Goal: Task Accomplishment & Management: Complete application form

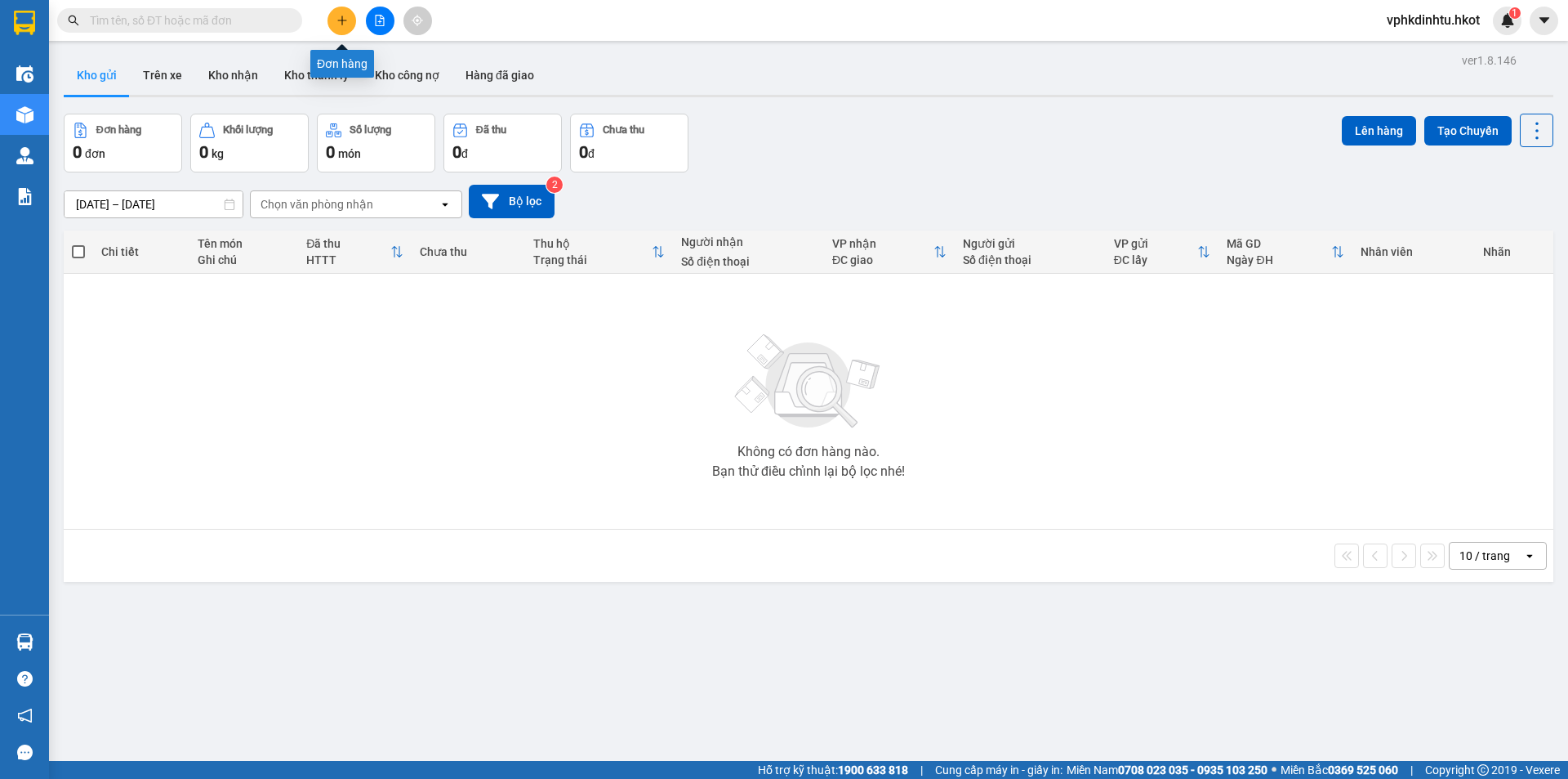
click at [348, 18] on button at bounding box center [342, 21] width 28 height 29
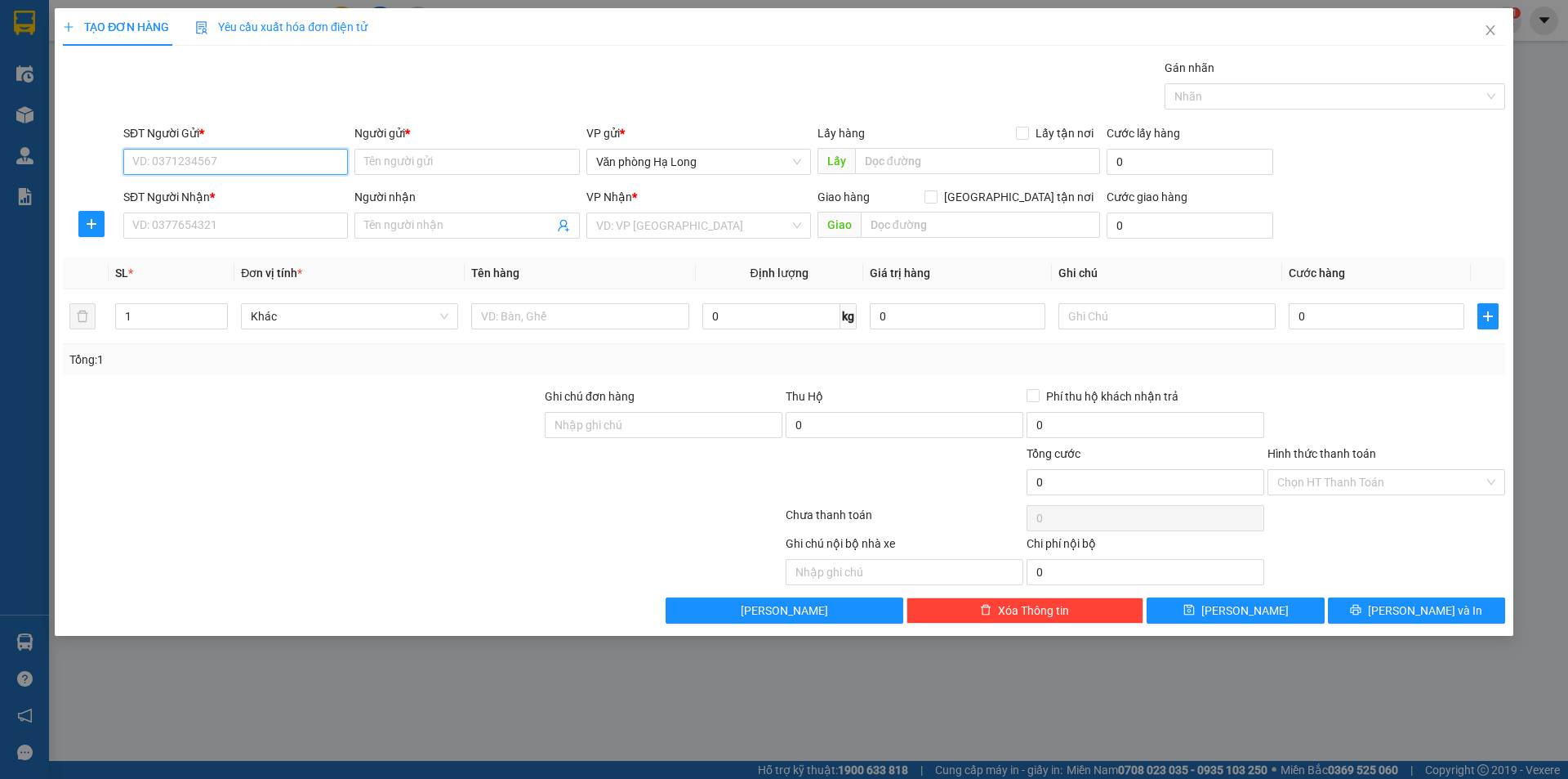
click at [204, 158] on input "SĐT Người Gửi *" at bounding box center [235, 161] width 225 height 26
type input "0903229430"
click at [404, 152] on input "Người gửi *" at bounding box center [467, 161] width 225 height 26
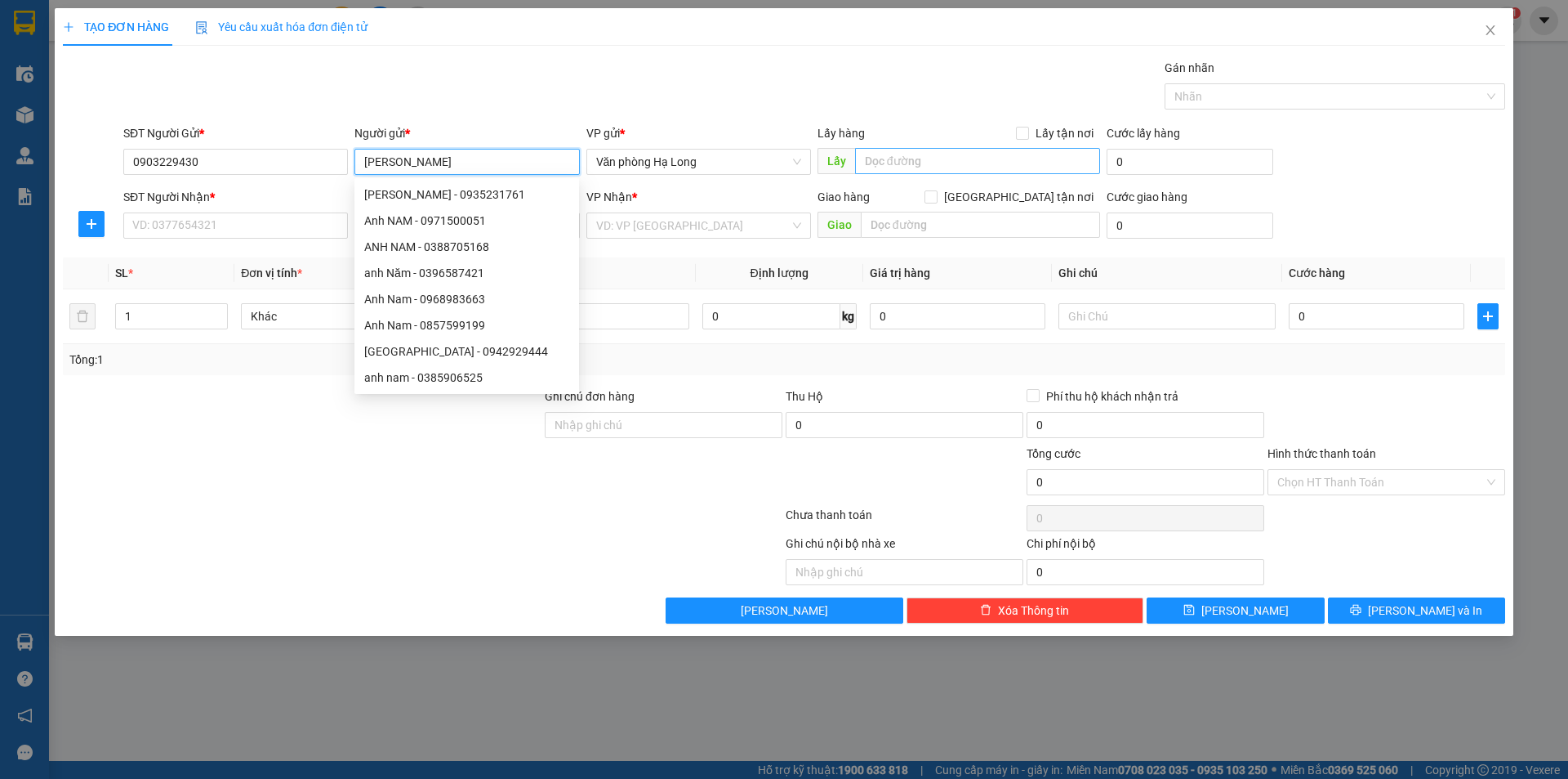
type input "[PERSON_NAME]"
click at [913, 160] on input "text" at bounding box center [977, 160] width 245 height 26
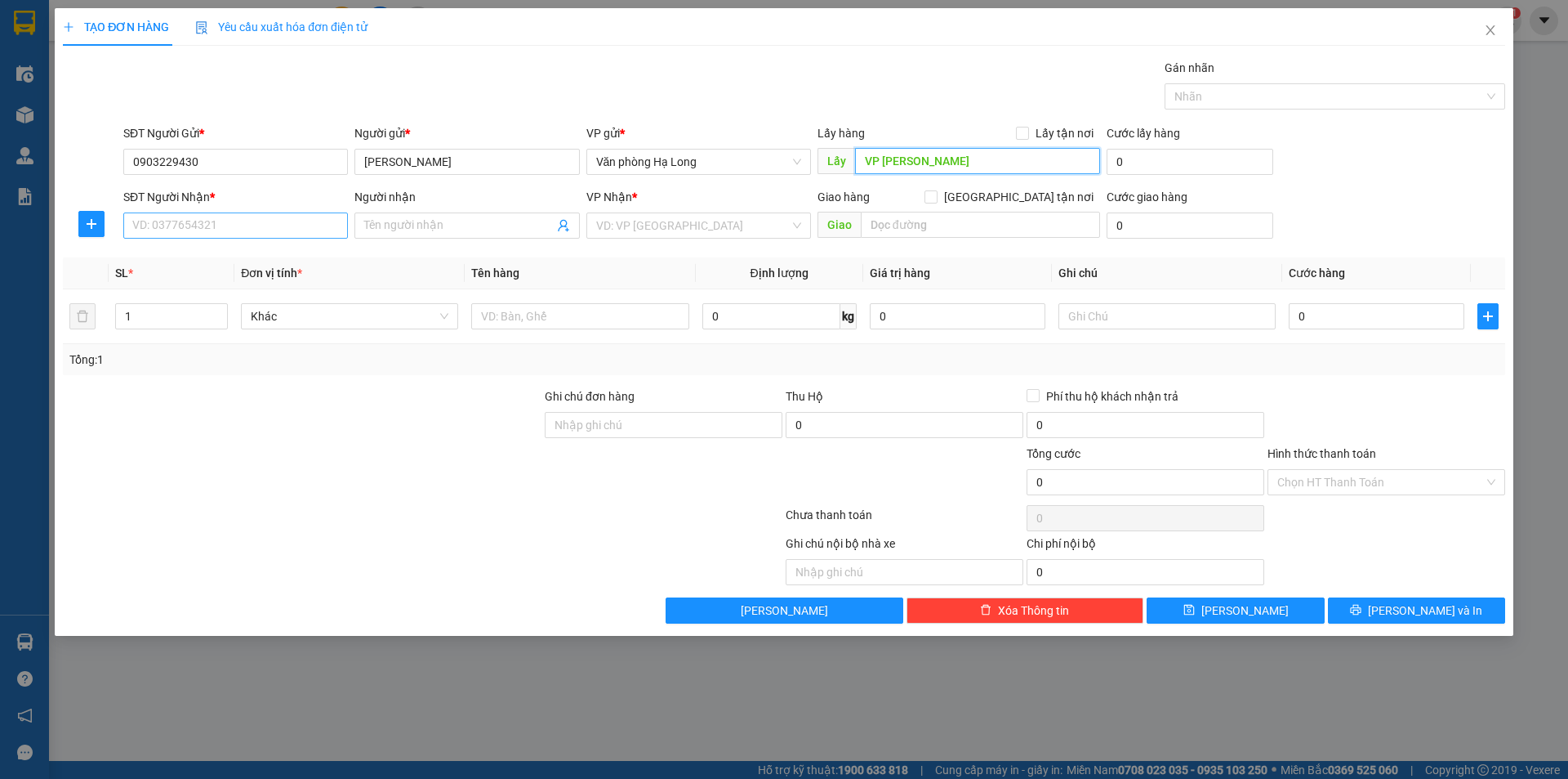
type input "VP [PERSON_NAME]"
click at [263, 225] on input "SĐT Người Nhận *" at bounding box center [235, 225] width 225 height 26
type input "0588276317"
click at [432, 224] on input "Người nhận" at bounding box center [458, 225] width 189 height 18
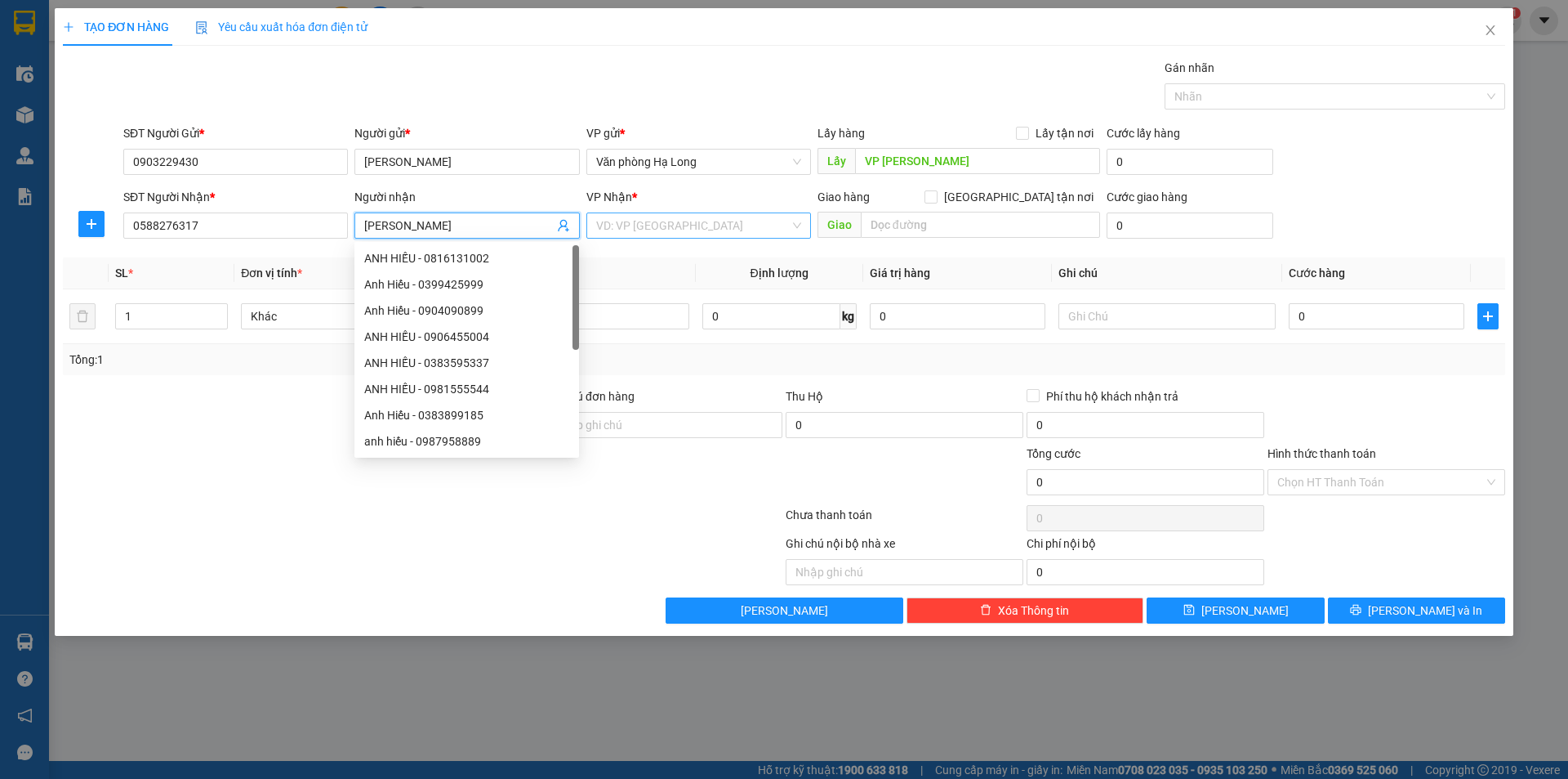
type input "[PERSON_NAME]"
click at [733, 221] on input "search" at bounding box center [692, 225] width 194 height 24
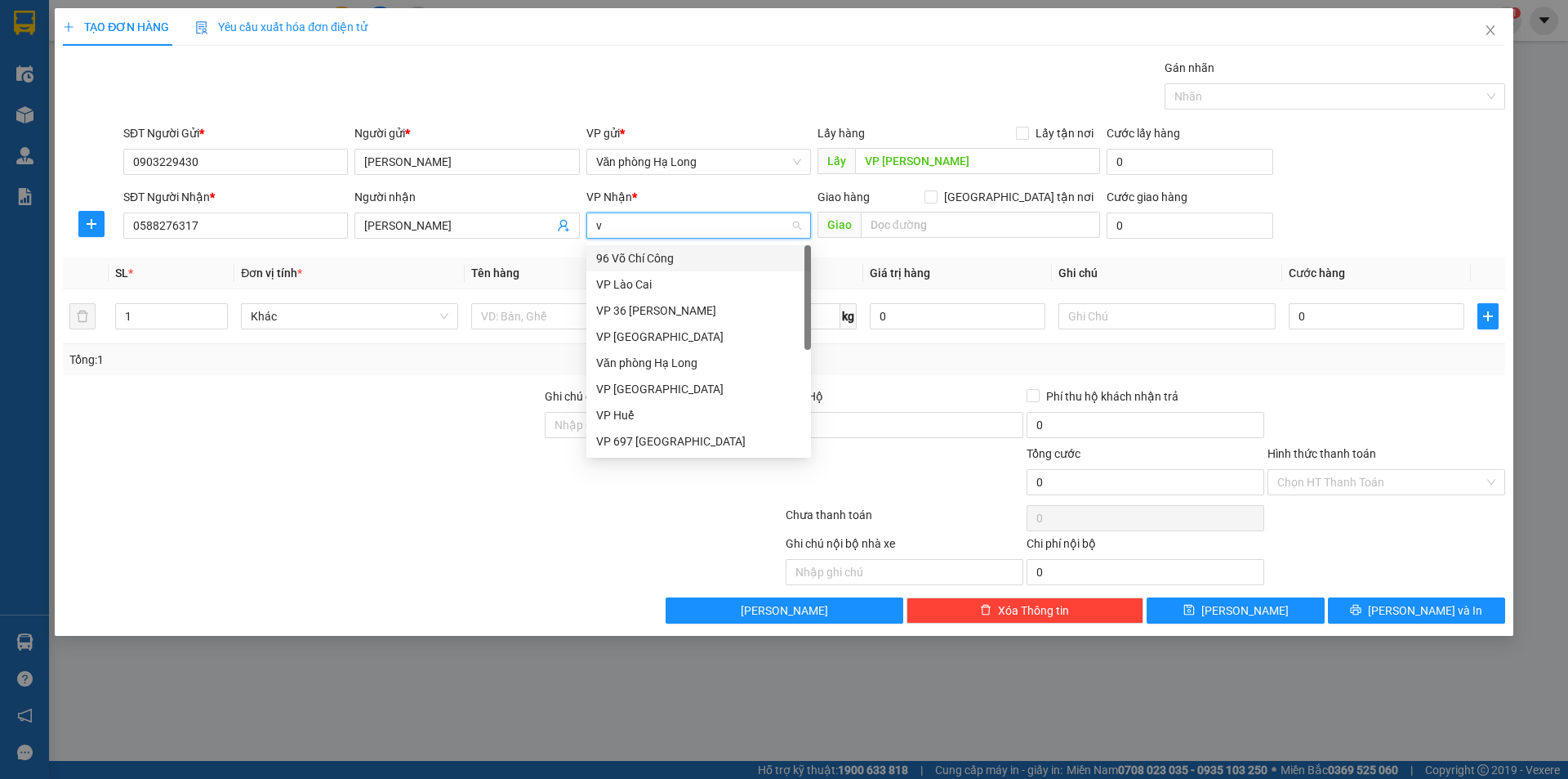
type input "vp"
click at [656, 390] on div "VP Huế" at bounding box center [698, 388] width 205 height 18
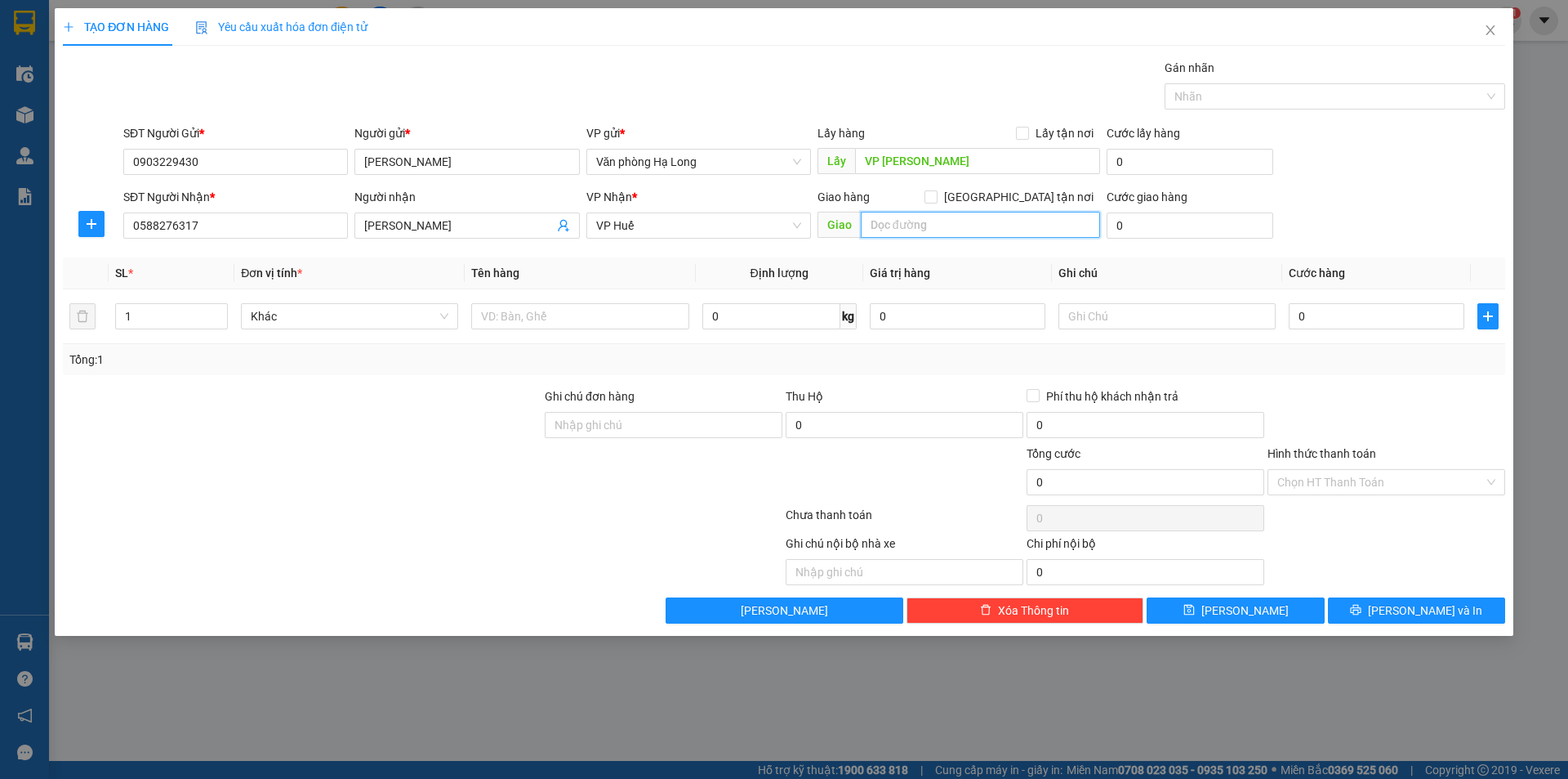
click at [912, 218] on input "text" at bounding box center [981, 224] width 240 height 26
type input "Vp Huế"
drag, startPoint x: 562, startPoint y: 322, endPoint x: 629, endPoint y: 334, distance: 68.1
click at [563, 322] on input "text" at bounding box center [579, 316] width 217 height 26
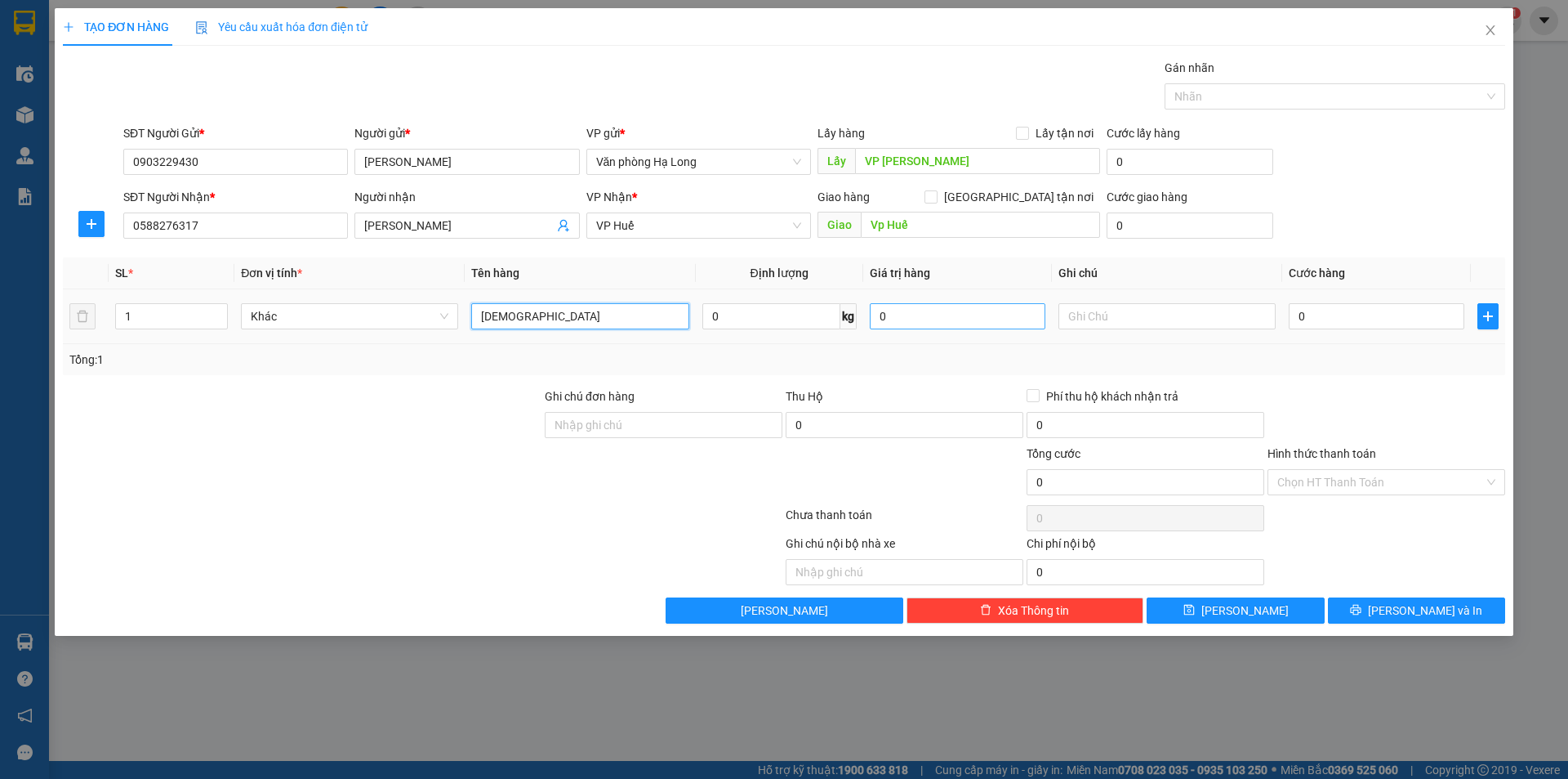
type input "[DEMOGRAPHIC_DATA]"
click at [952, 327] on input "0" at bounding box center [958, 316] width 176 height 26
type input "0"
click at [772, 325] on input "0" at bounding box center [771, 316] width 138 height 26
type input "0"
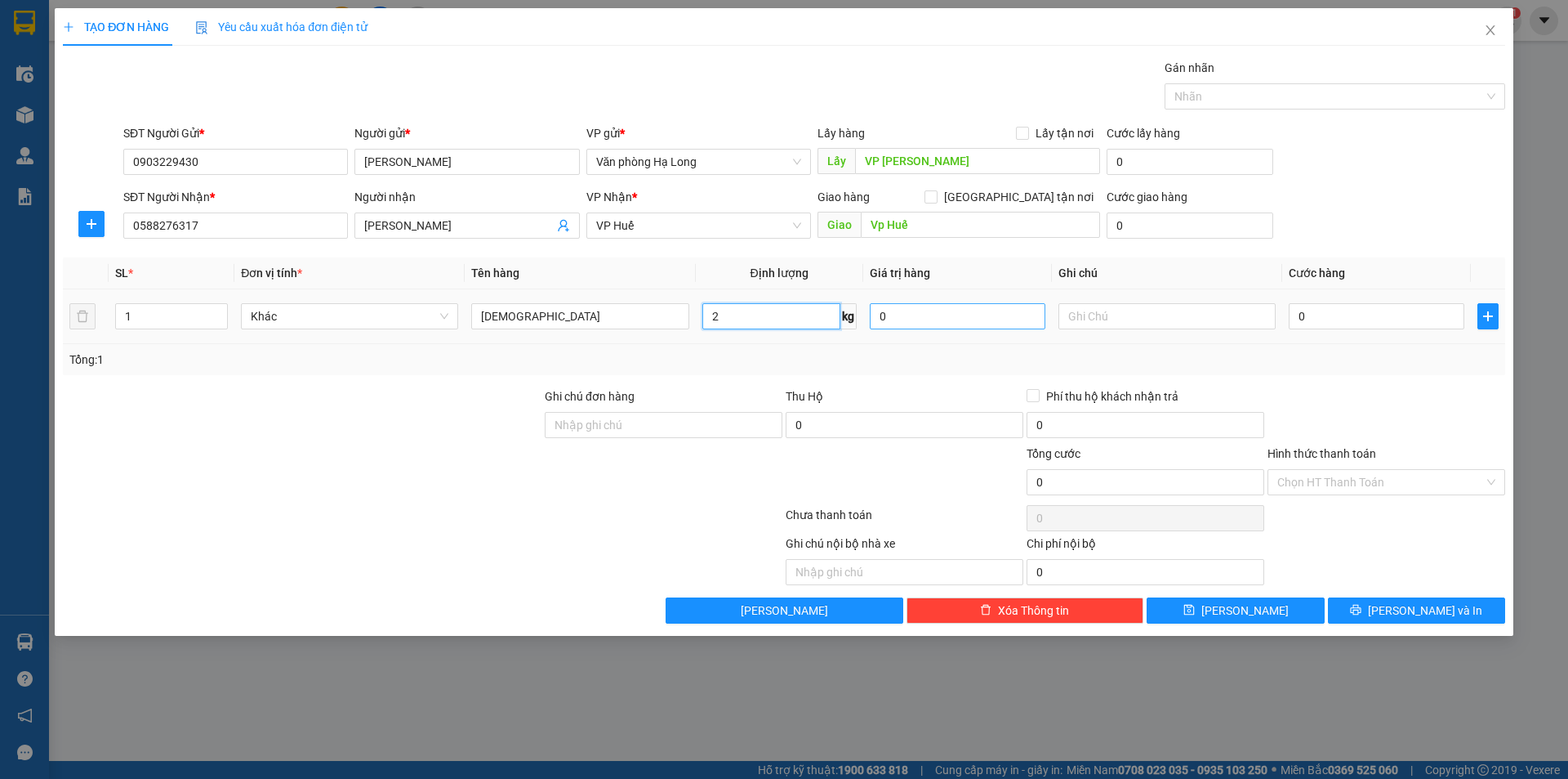
type input "2"
click at [939, 312] on input "0" at bounding box center [958, 316] width 176 height 26
click at [1168, 314] on input "text" at bounding box center [1167, 316] width 217 height 26
click at [1317, 322] on input "0" at bounding box center [1377, 316] width 176 height 26
type input "5"
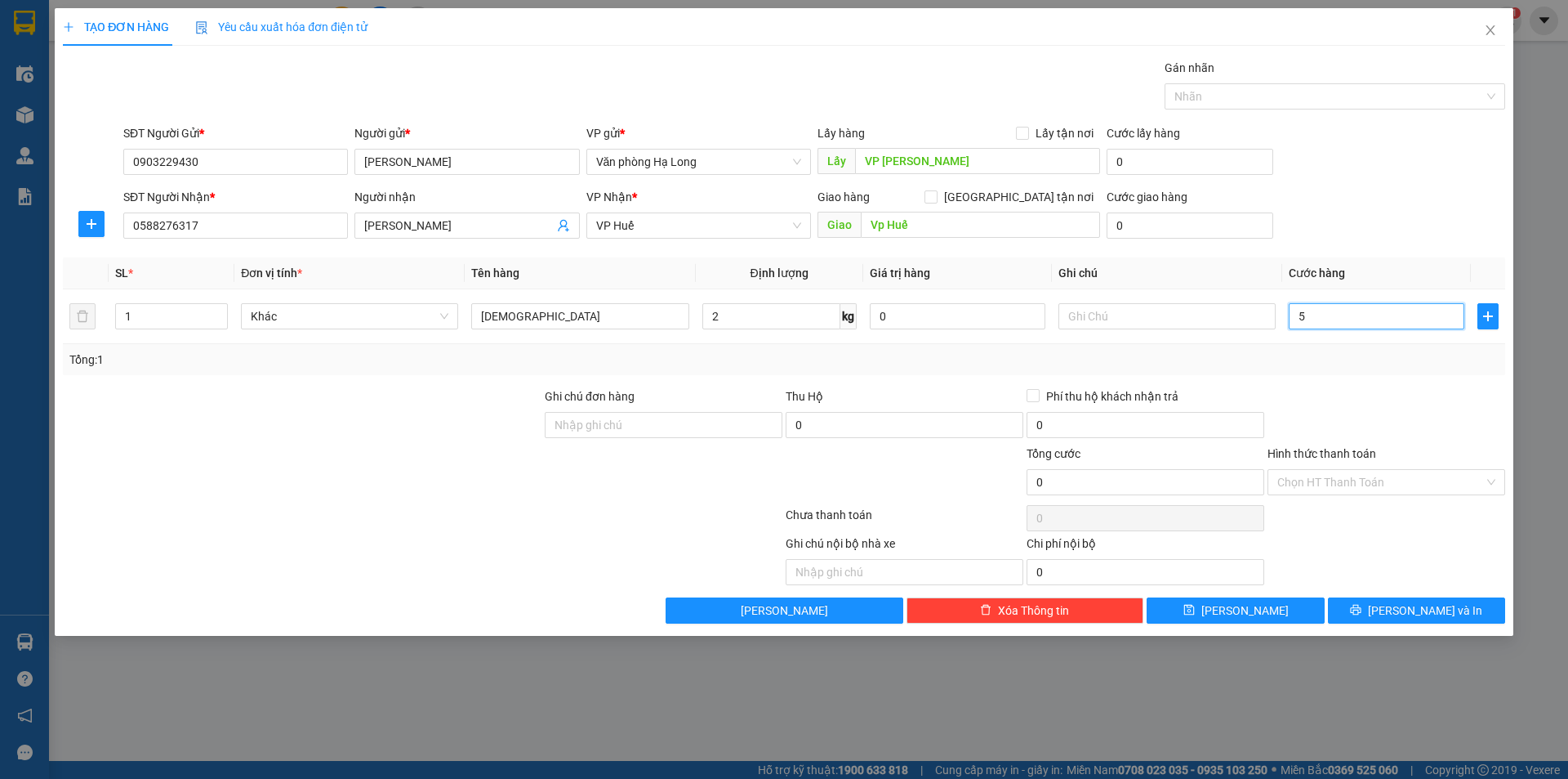
type input "5"
type input "50"
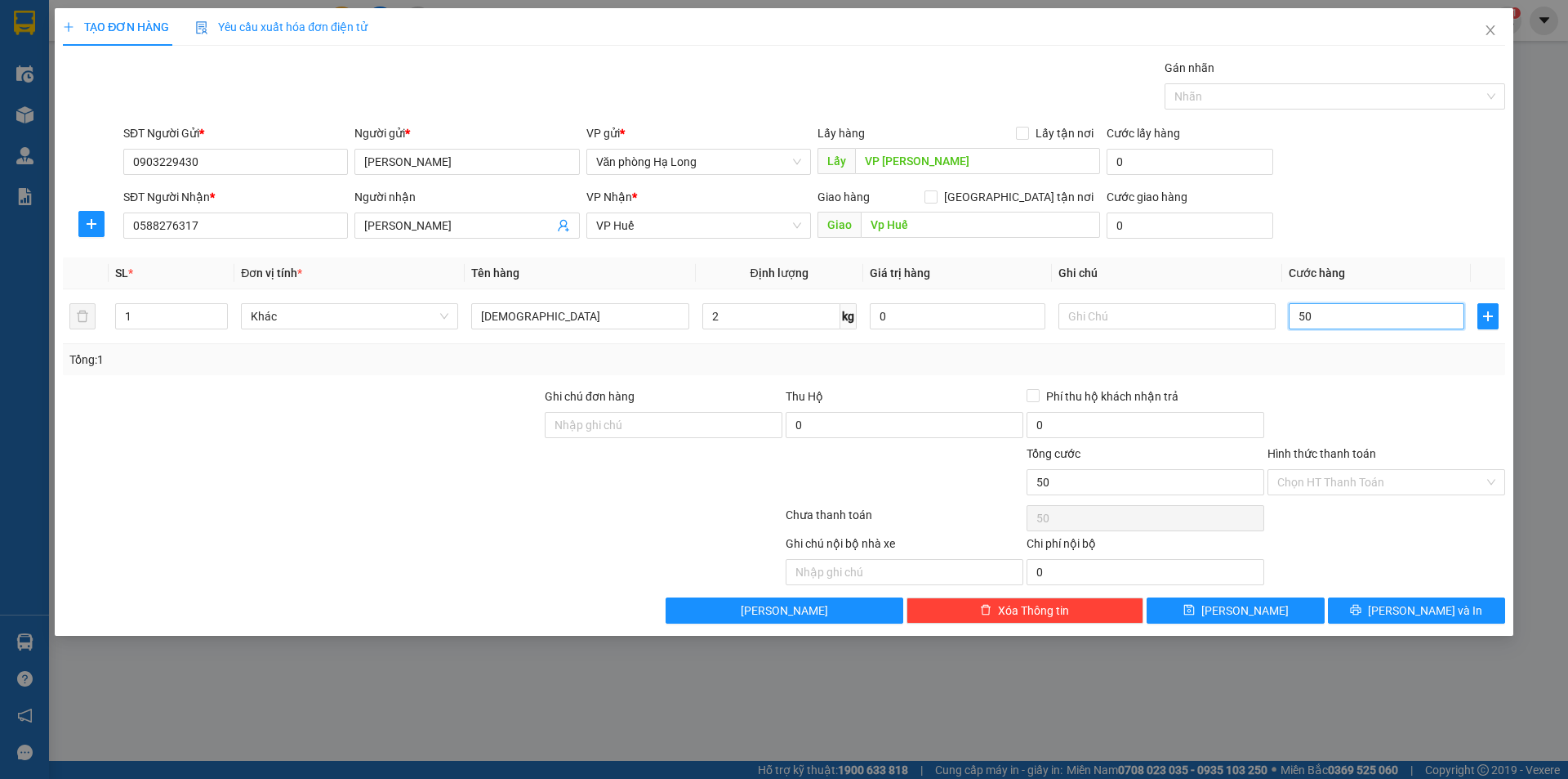
type input "500"
type input "5.000"
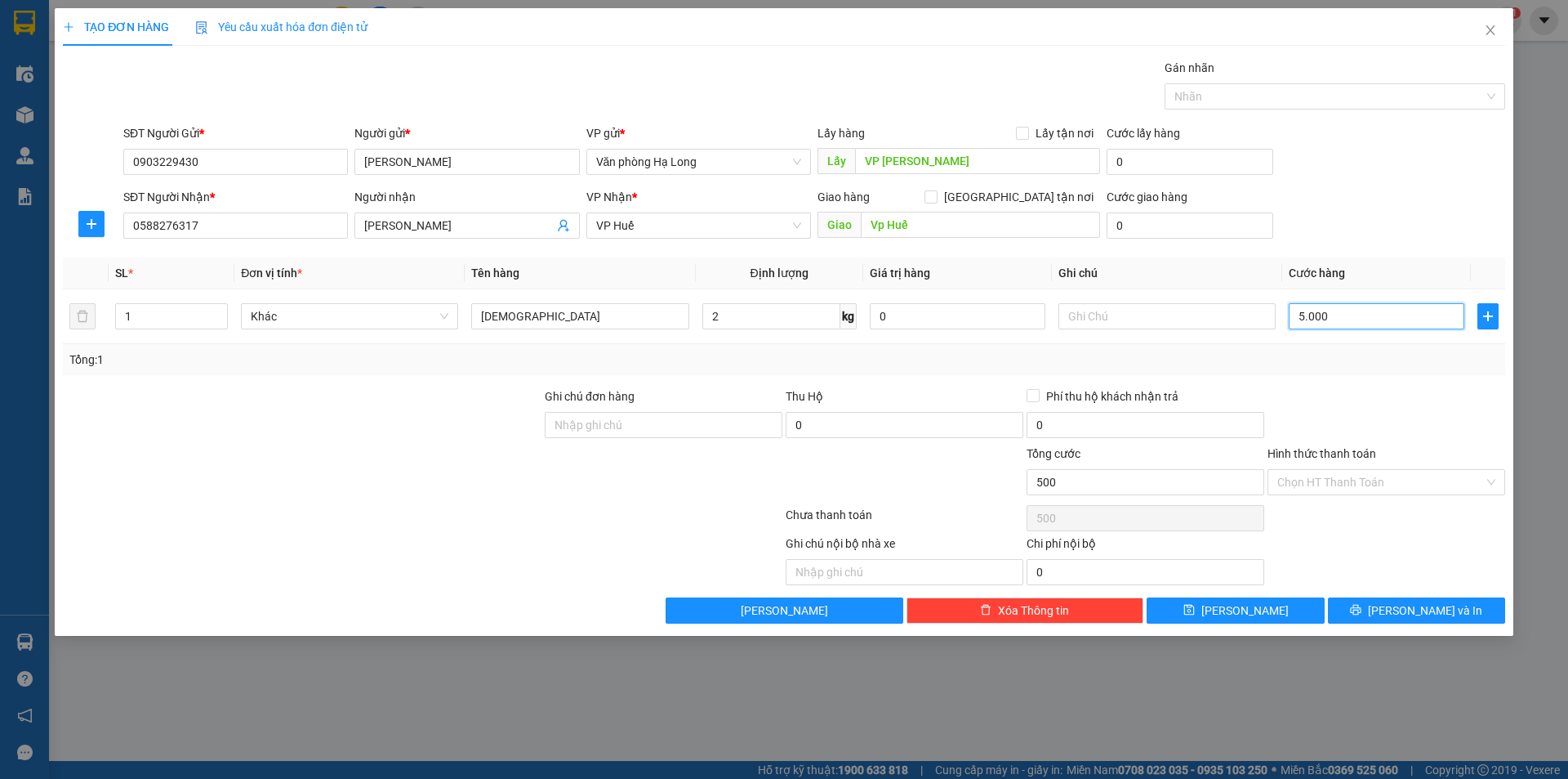
type input "5.000"
type input "50.000"
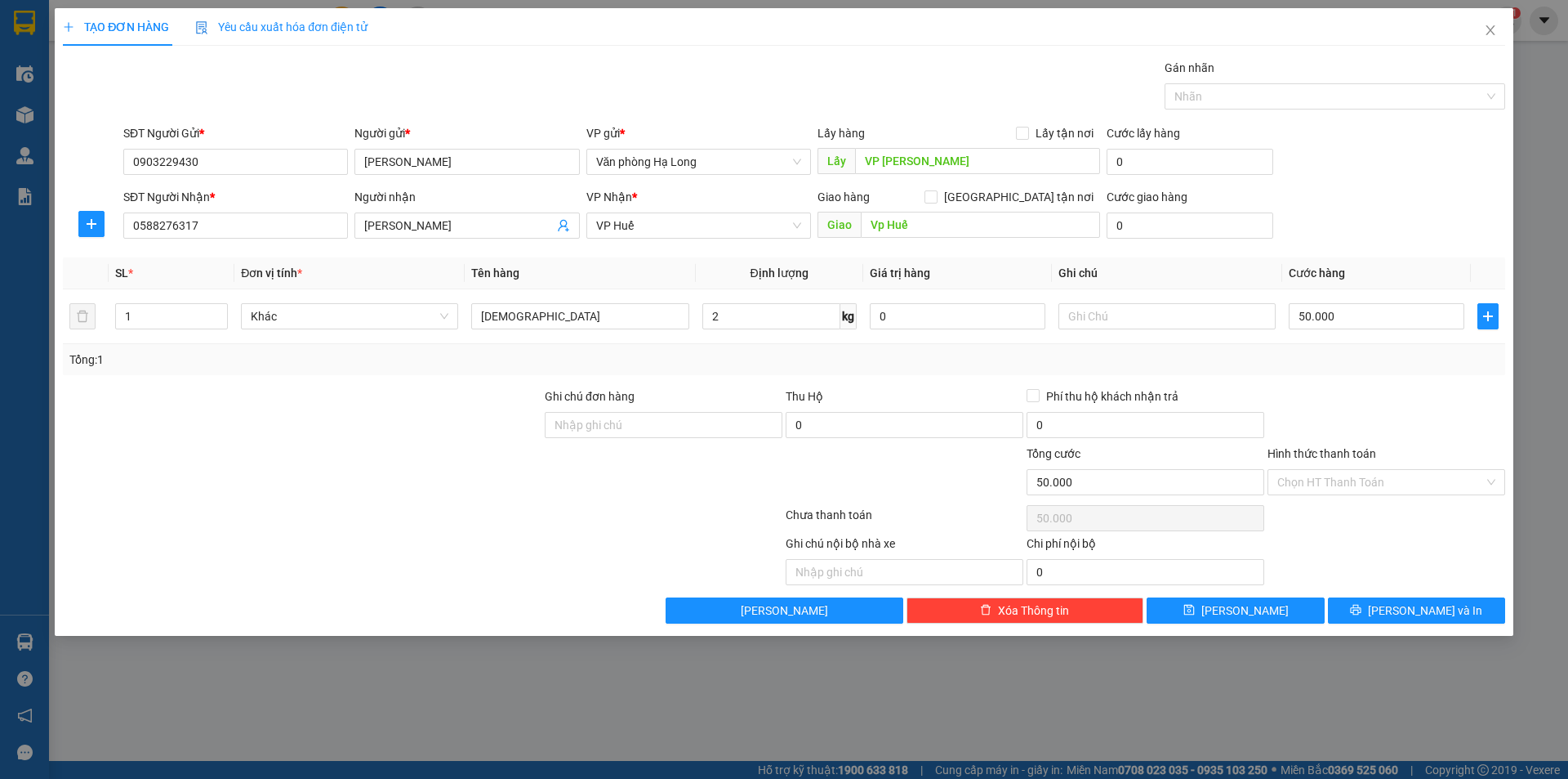
click at [936, 506] on div "Chưa thanh toán" at bounding box center [904, 520] width 241 height 29
drag, startPoint x: 656, startPoint y: 424, endPoint x: 672, endPoint y: 434, distance: 18.9
click at [656, 424] on input "Ghi chú đơn hàng" at bounding box center [664, 424] width 238 height 26
click at [518, 486] on div at bounding box center [302, 473] width 482 height 57
click at [1322, 481] on input "Hình thức thanh toán" at bounding box center [1380, 481] width 207 height 24
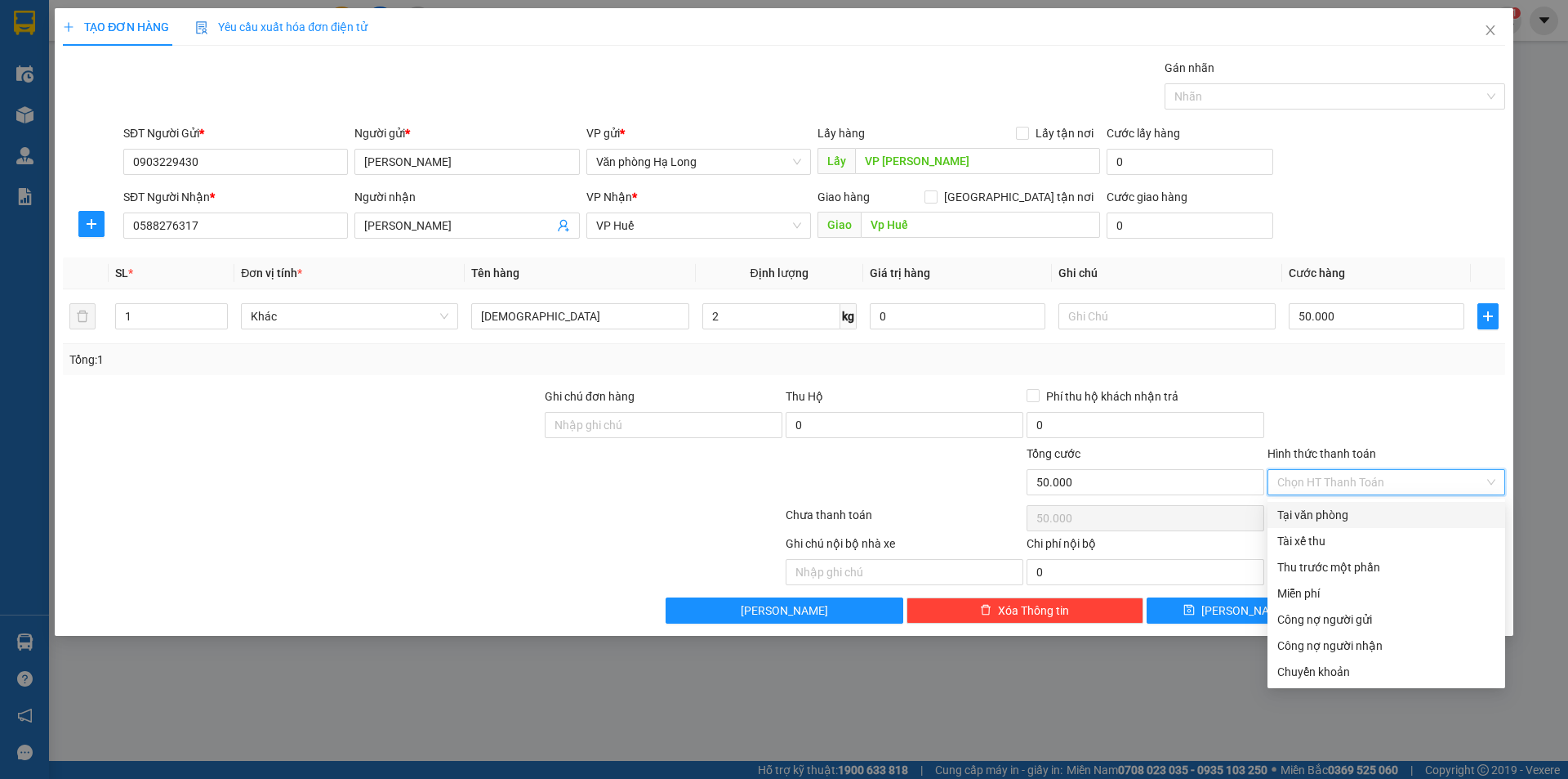
click at [1343, 515] on div "Tại văn phòng" at bounding box center [1386, 514] width 218 height 18
type input "0"
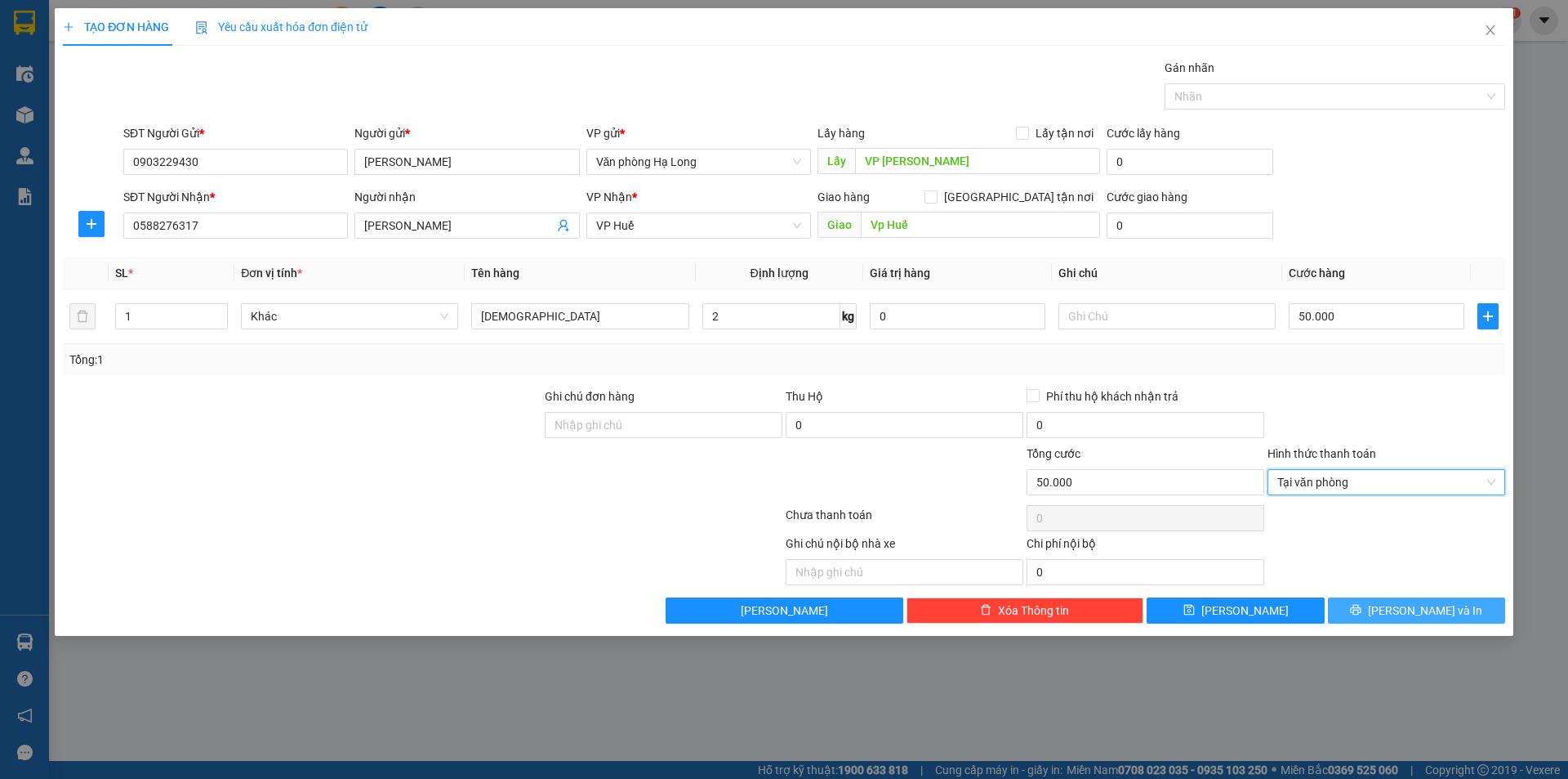
click at [1426, 611] on span "[PERSON_NAME] và In" at bounding box center [1425, 610] width 114 height 18
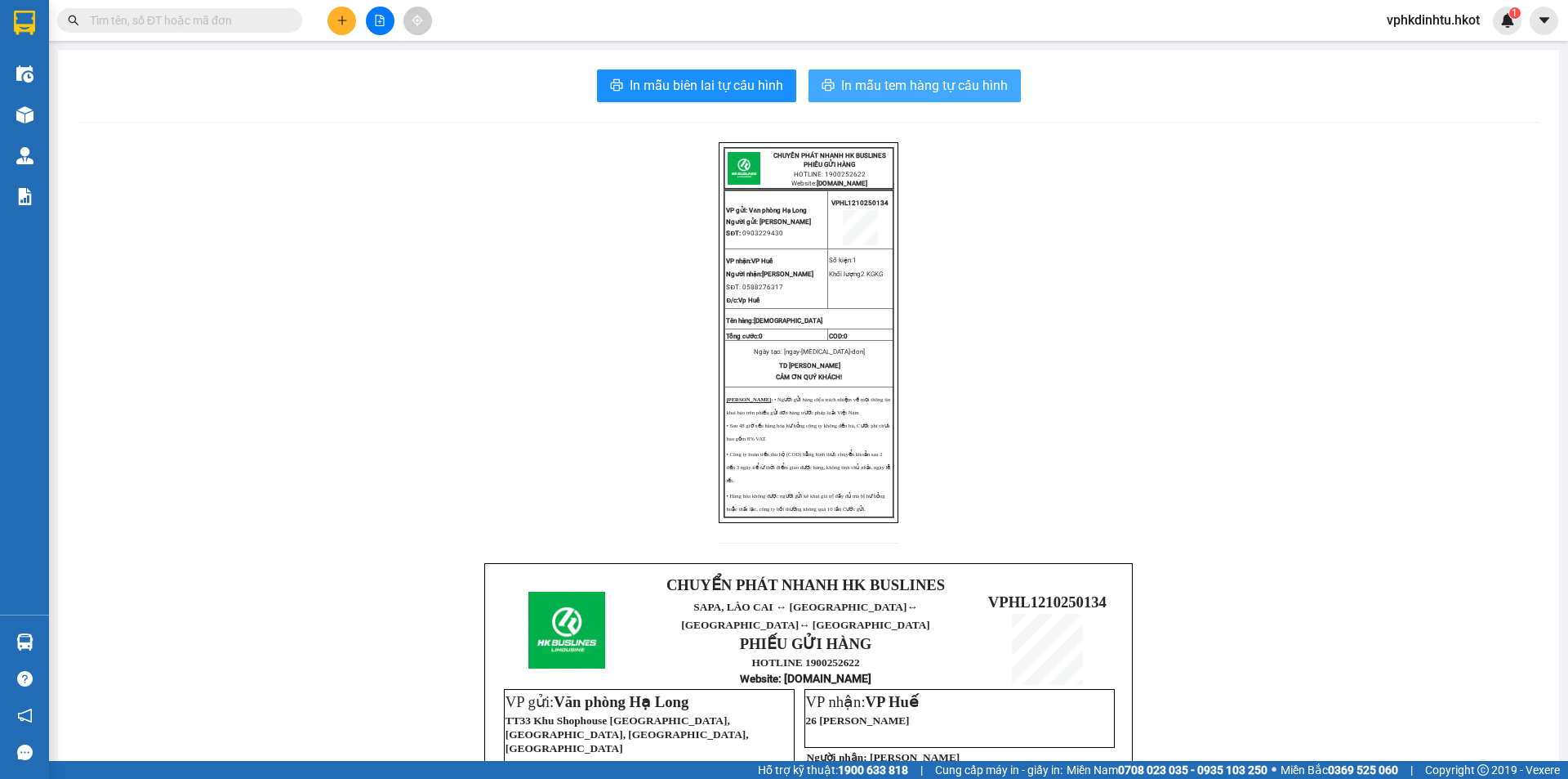
click at [937, 96] on button "In mẫu tem hàng tự cấu hình" at bounding box center [914, 86] width 212 height 33
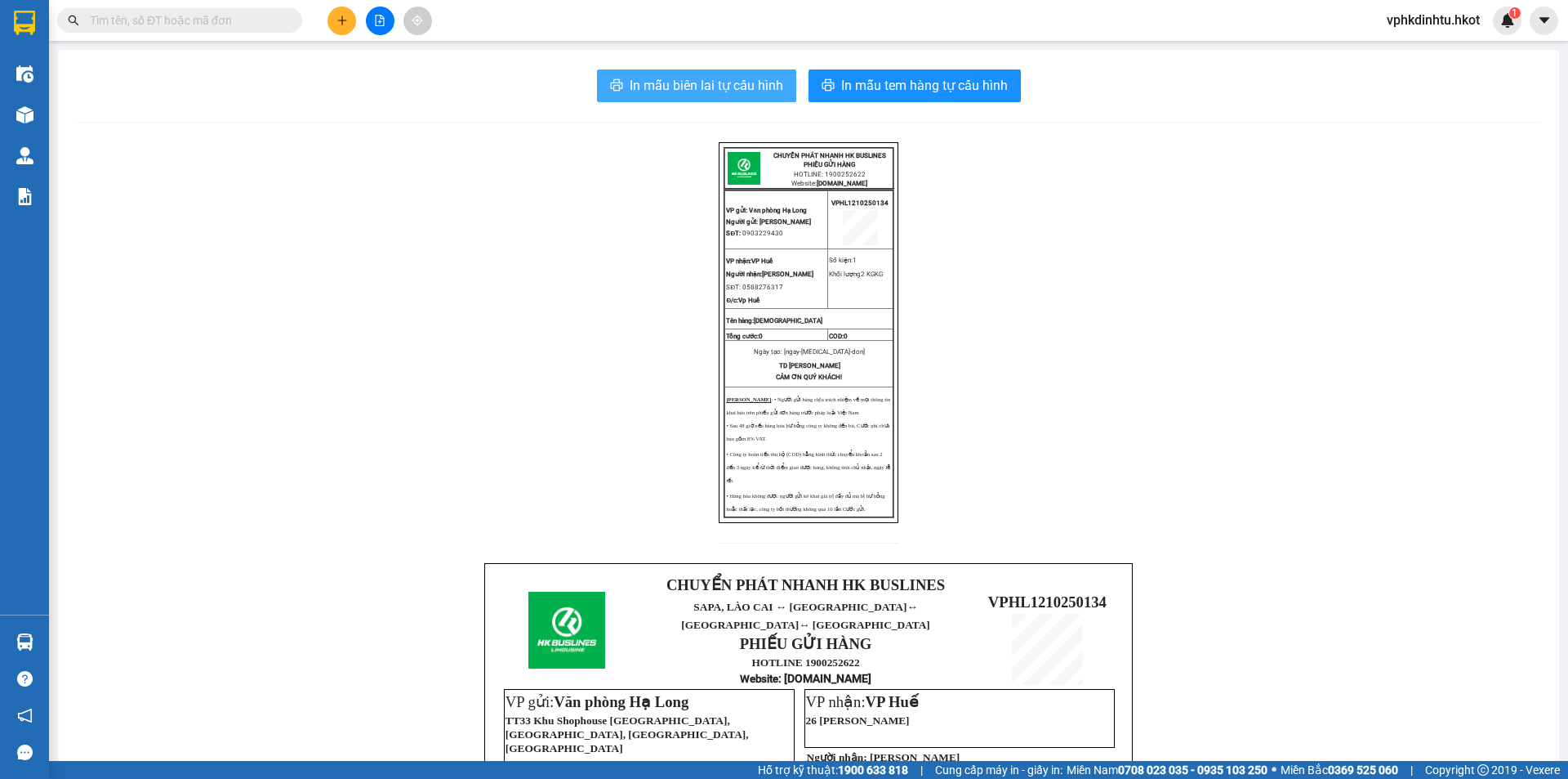
click at [728, 91] on span "In mẫu biên lai tự cấu hình" at bounding box center [706, 86] width 153 height 20
click at [935, 144] on div "CHUYỂN PHÁT NHANH HK BUSLINES PHIẾU GỬI HÀNG HOTLINE: 1900252622 Website: [DOMA…" at bounding box center [809, 641] width 1462 height 998
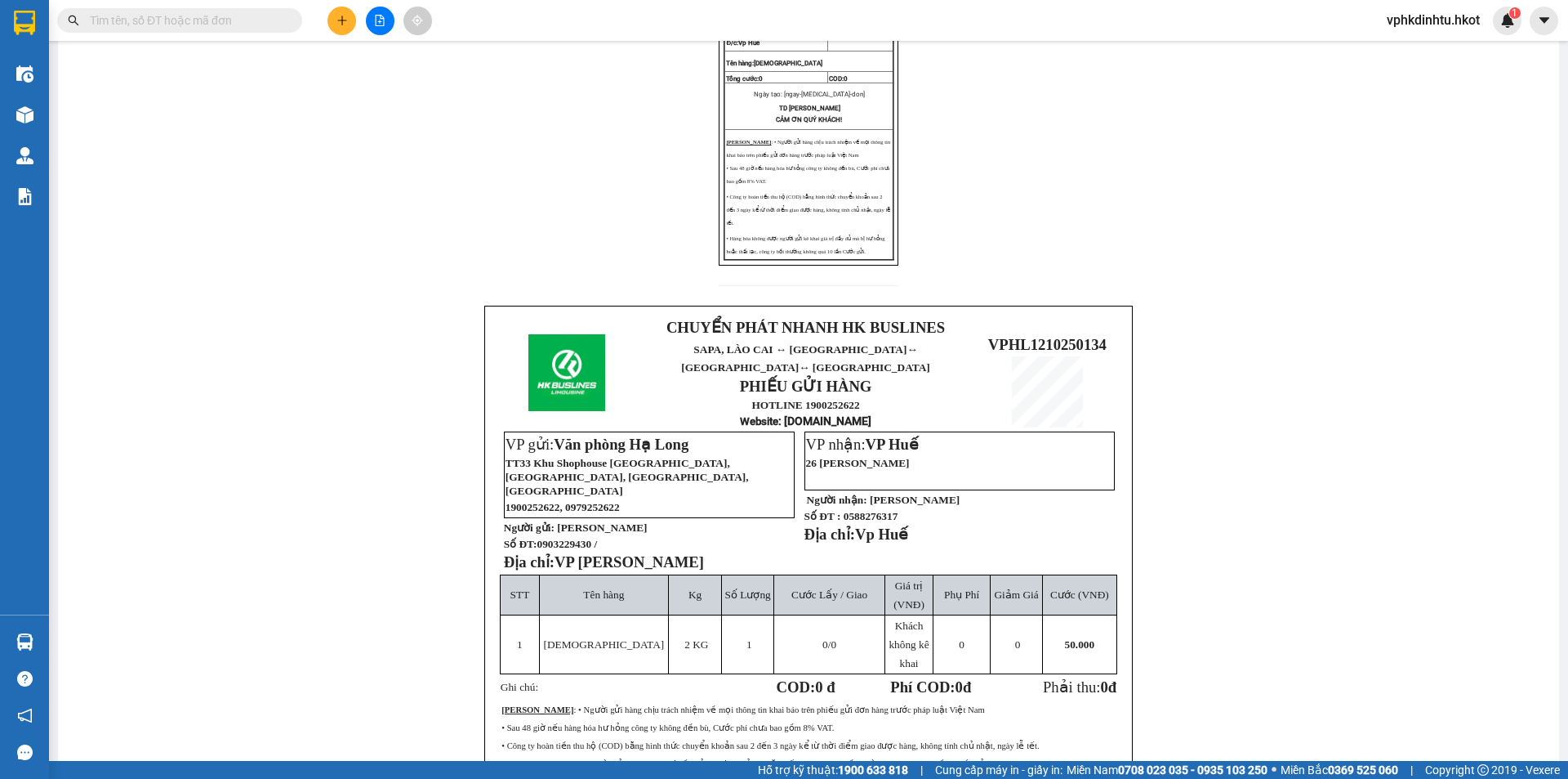
scroll to position [415, 0]
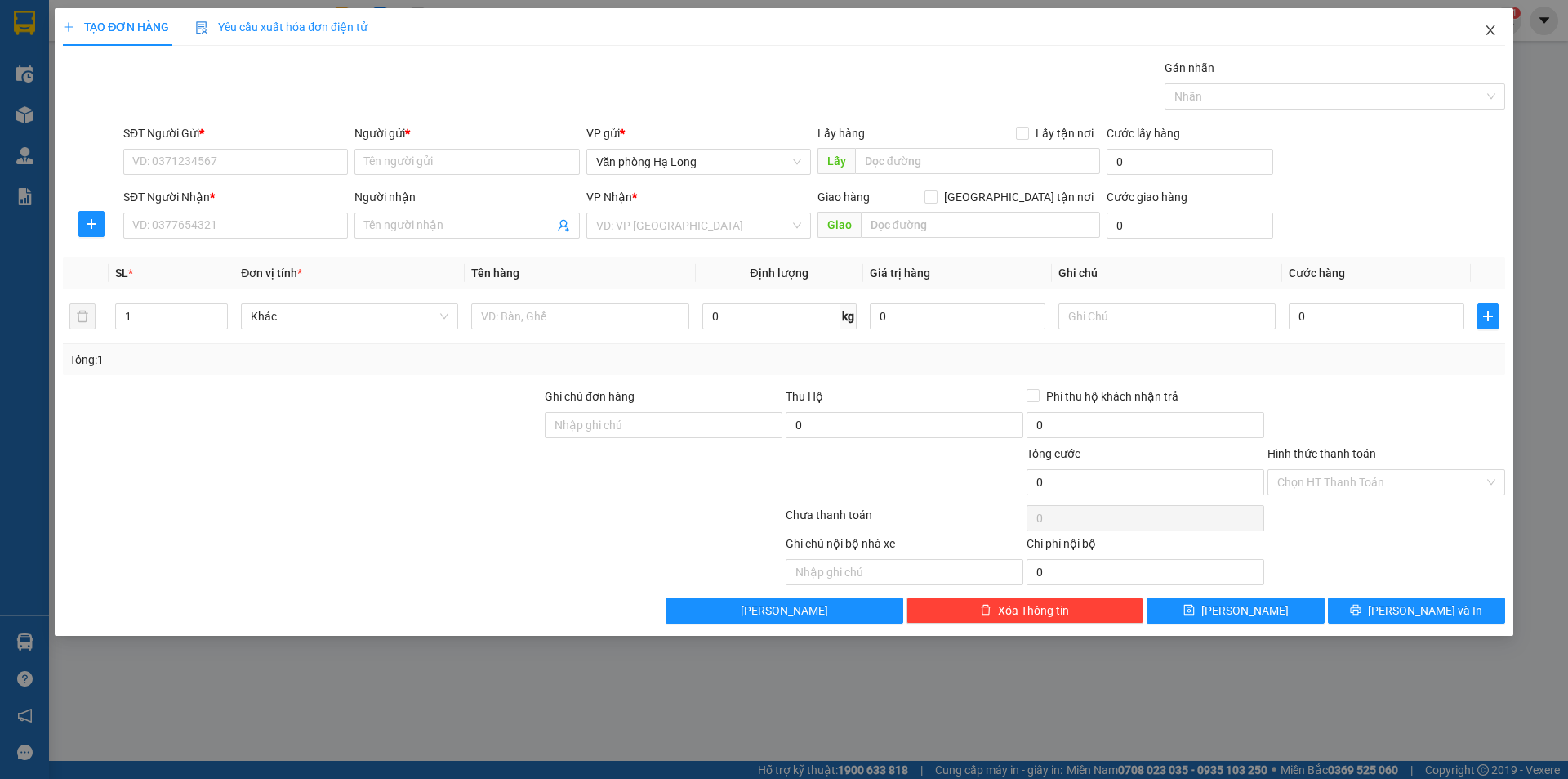
click at [1489, 34] on icon "close" at bounding box center [1491, 30] width 13 height 13
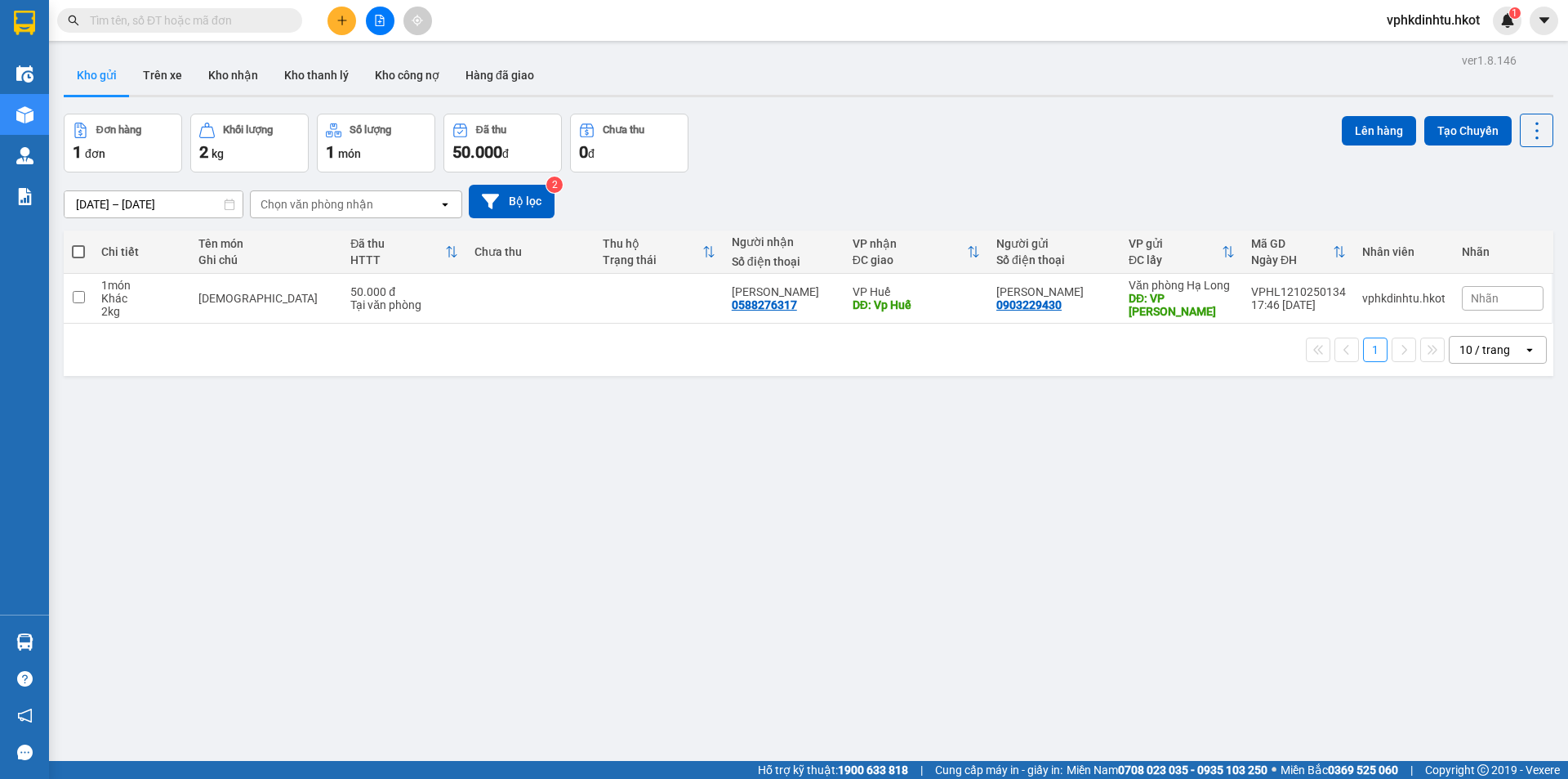
click at [80, 249] on span at bounding box center [79, 252] width 13 height 13
click at [79, 243] on input "checkbox" at bounding box center [79, 243] width 0 height 0
checkbox input "true"
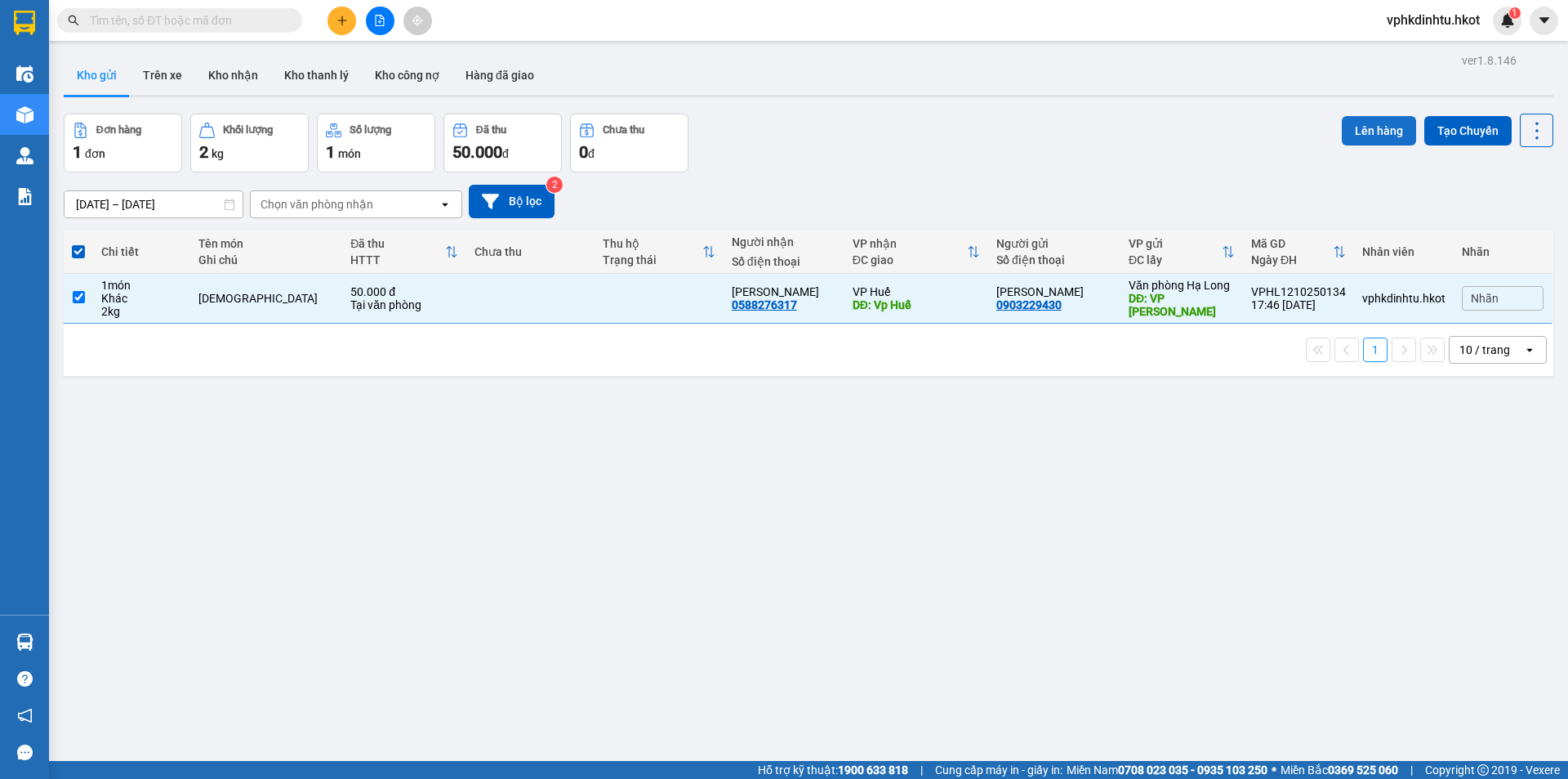
click at [1378, 138] on button "Lên hàng" at bounding box center [1379, 130] width 75 height 29
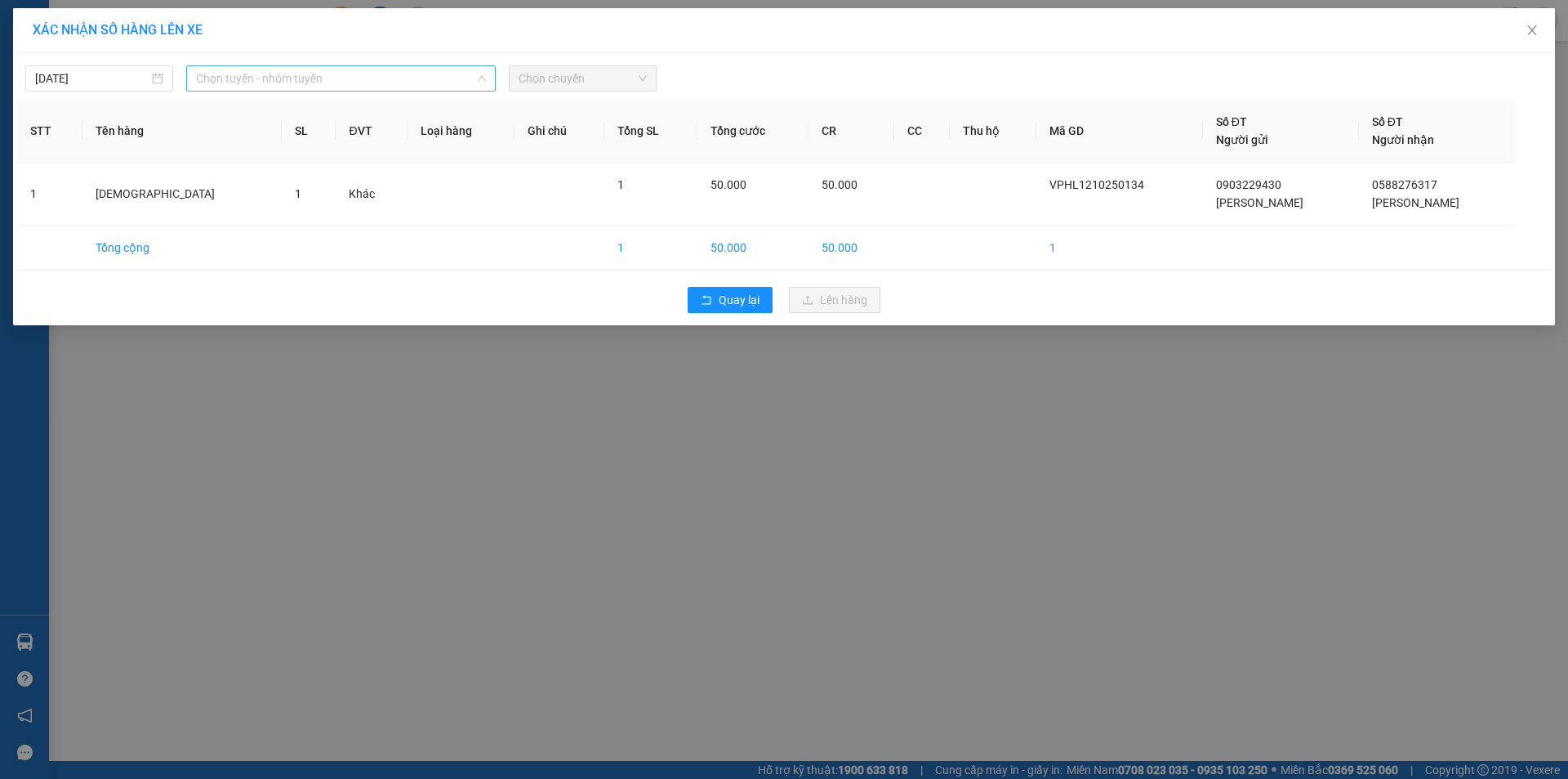
click at [255, 78] on span "Chọn tuyến - nhóm tuyến" at bounding box center [341, 78] width 290 height 24
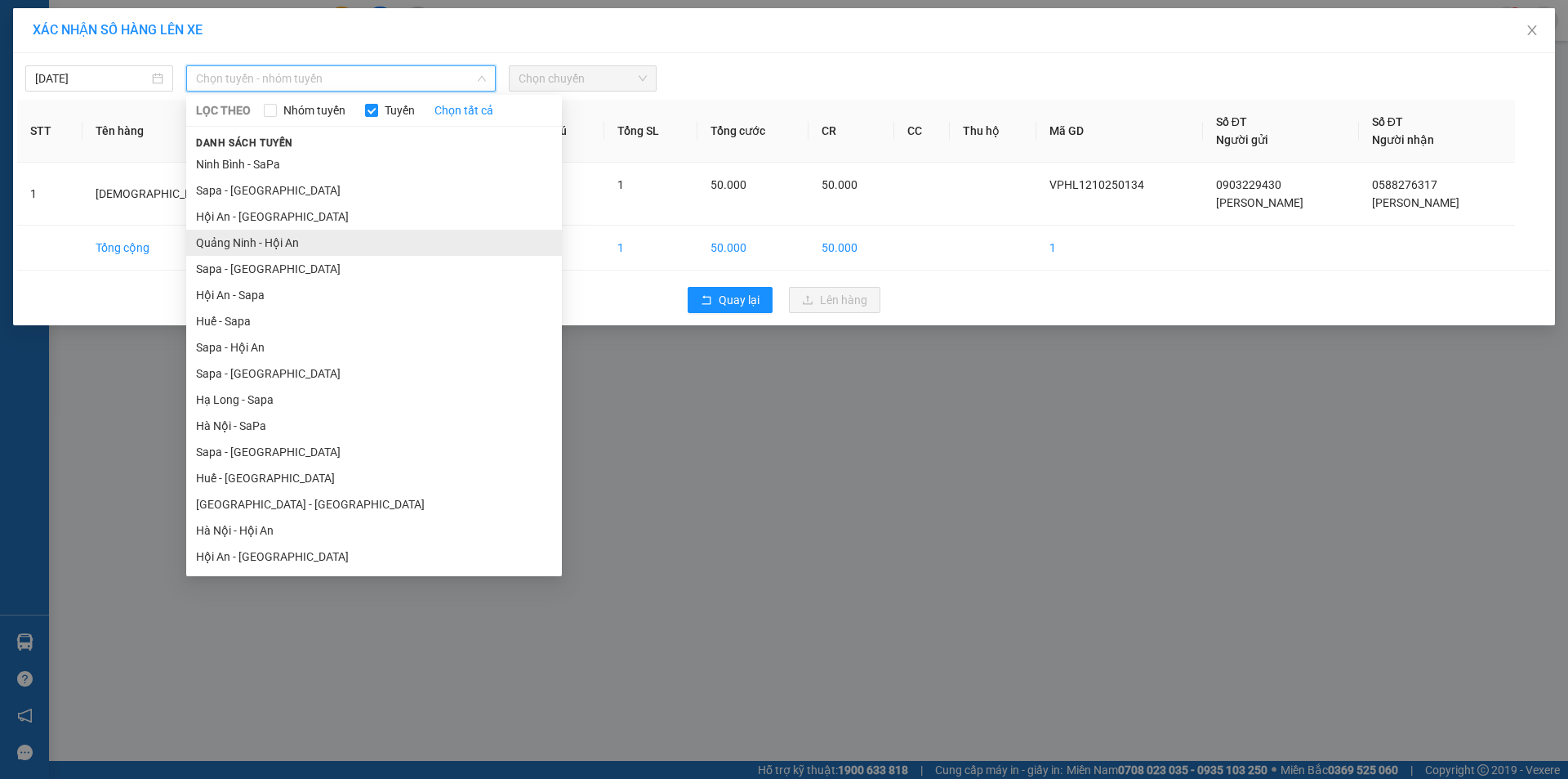
click at [282, 245] on li "Quảng Ninh - Hội An" at bounding box center [374, 242] width 375 height 26
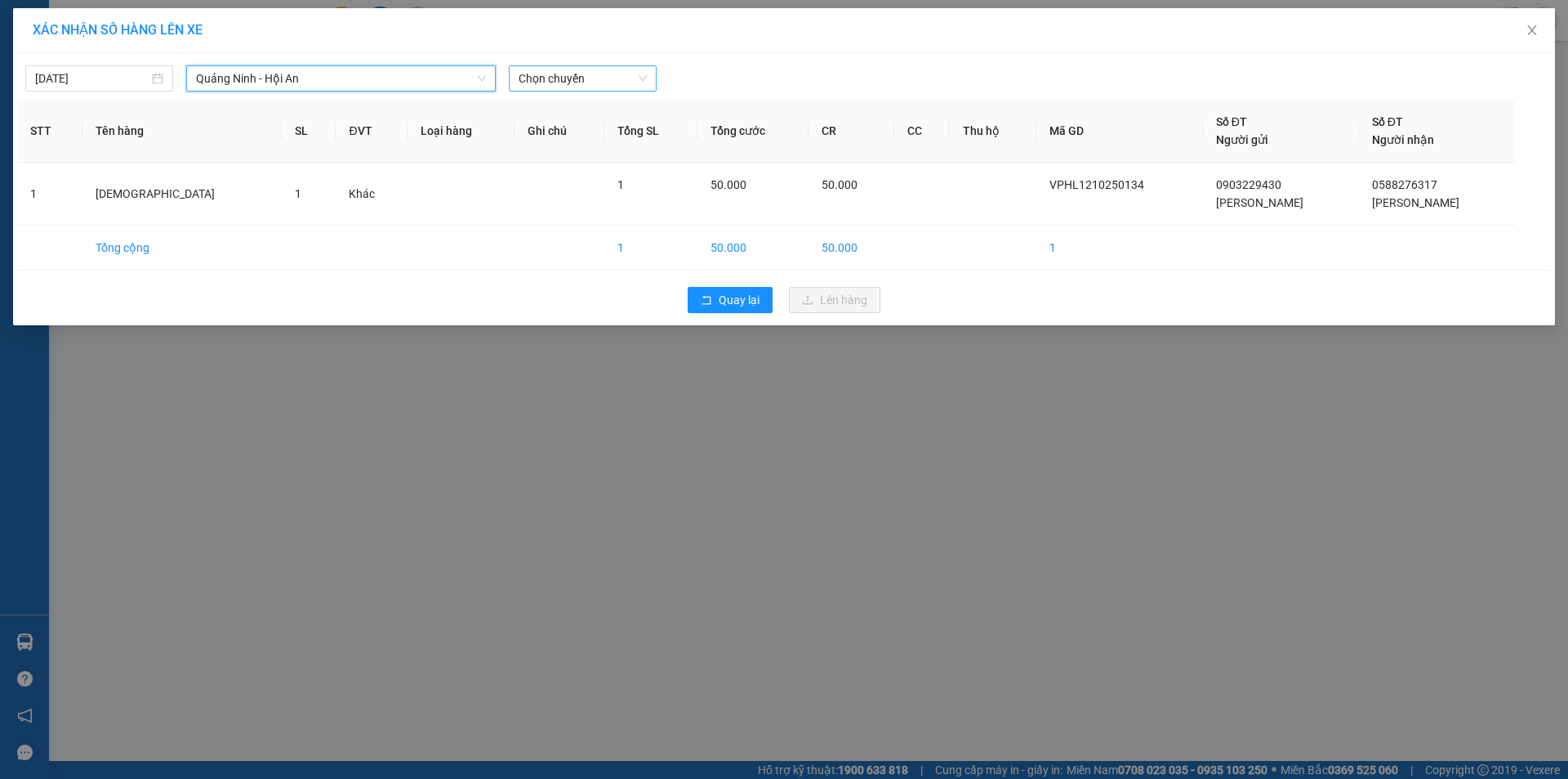
click at [560, 77] on span "Chọn chuyến" at bounding box center [582, 78] width 128 height 24
click at [556, 140] on div "17:00 - (Đã hủy)" at bounding box center [582, 137] width 127 height 18
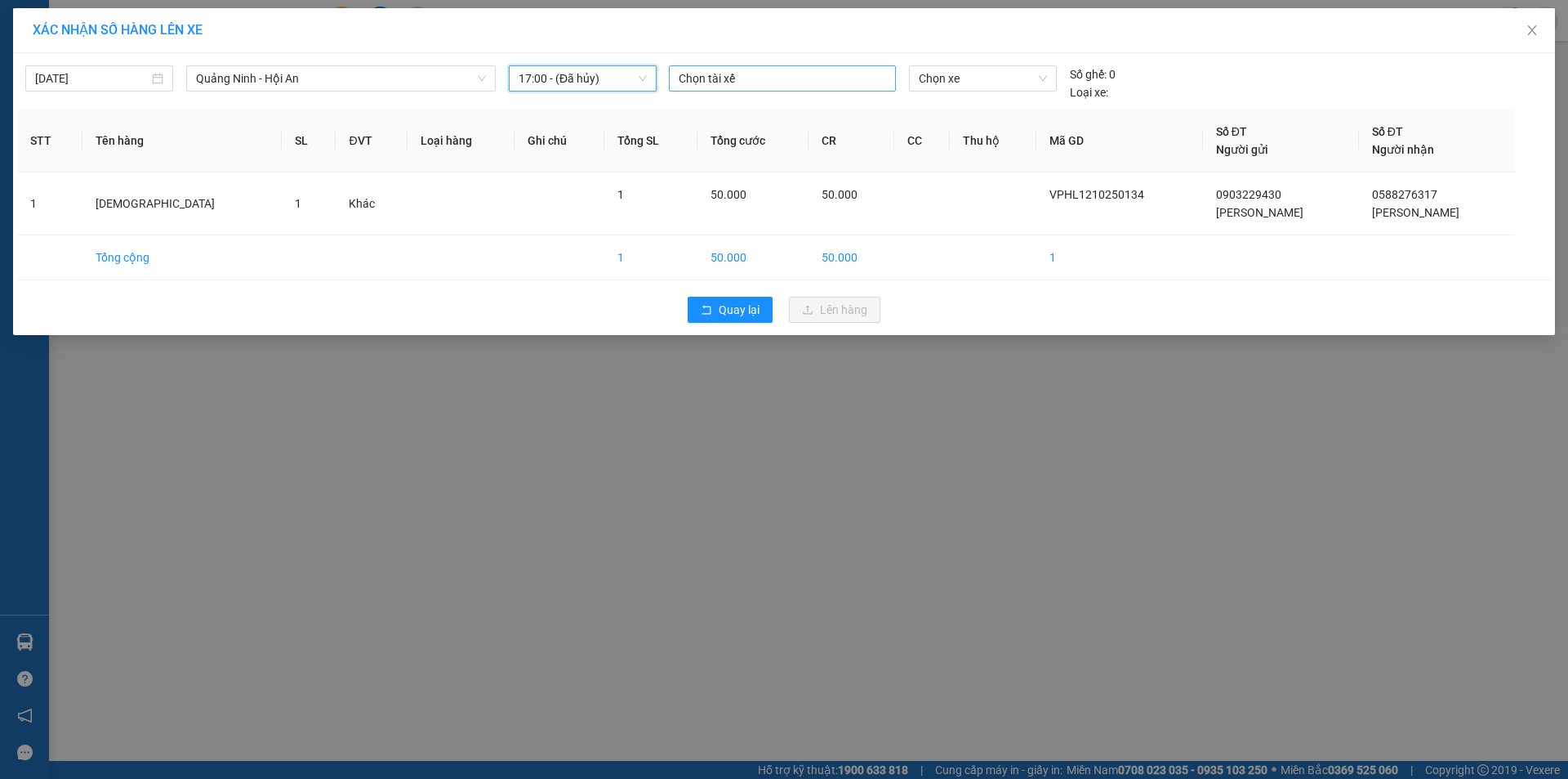
click at [748, 80] on div at bounding box center [782, 78] width 219 height 19
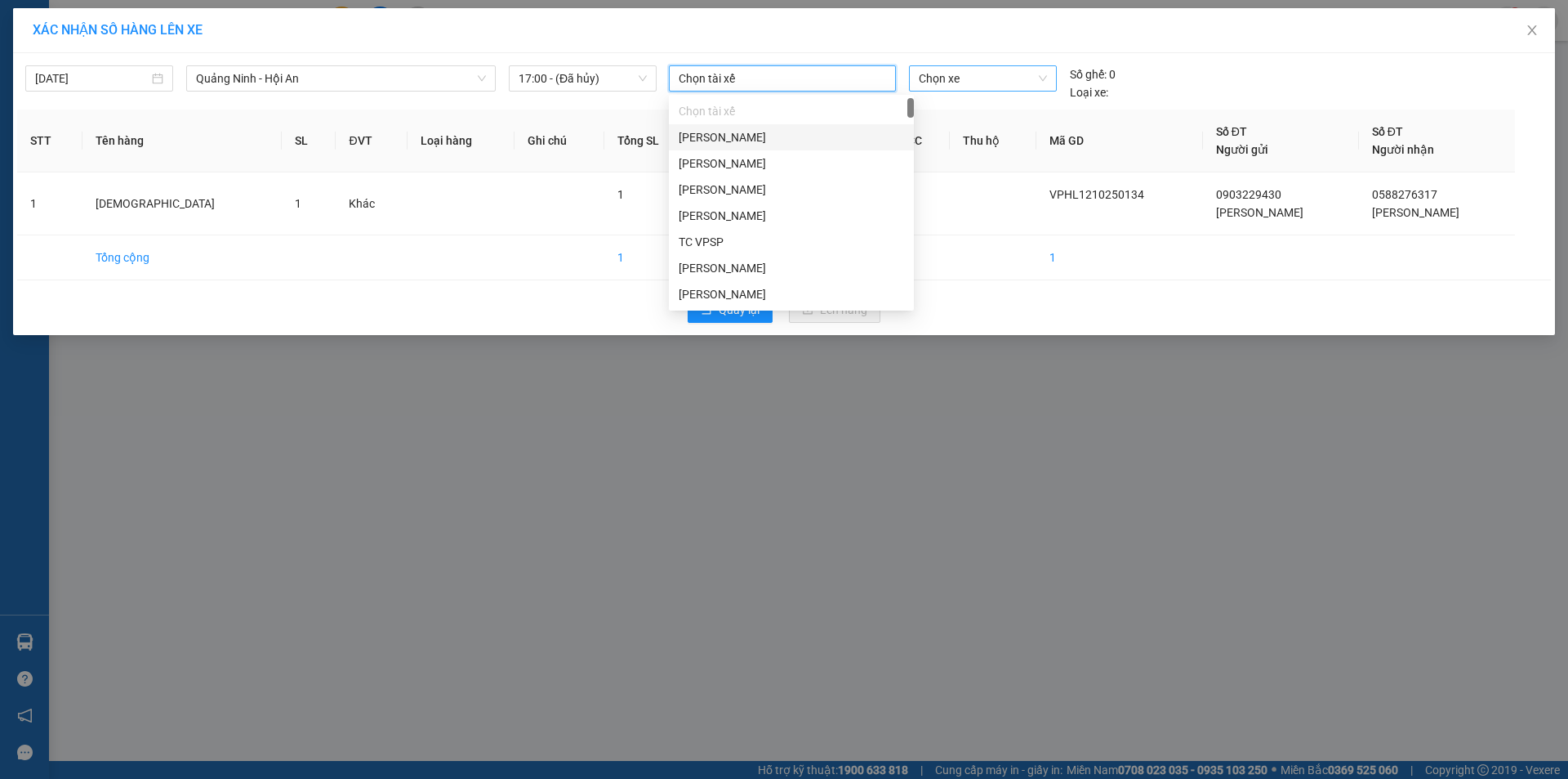
click at [964, 78] on span "Chọn xe" at bounding box center [982, 78] width 127 height 24
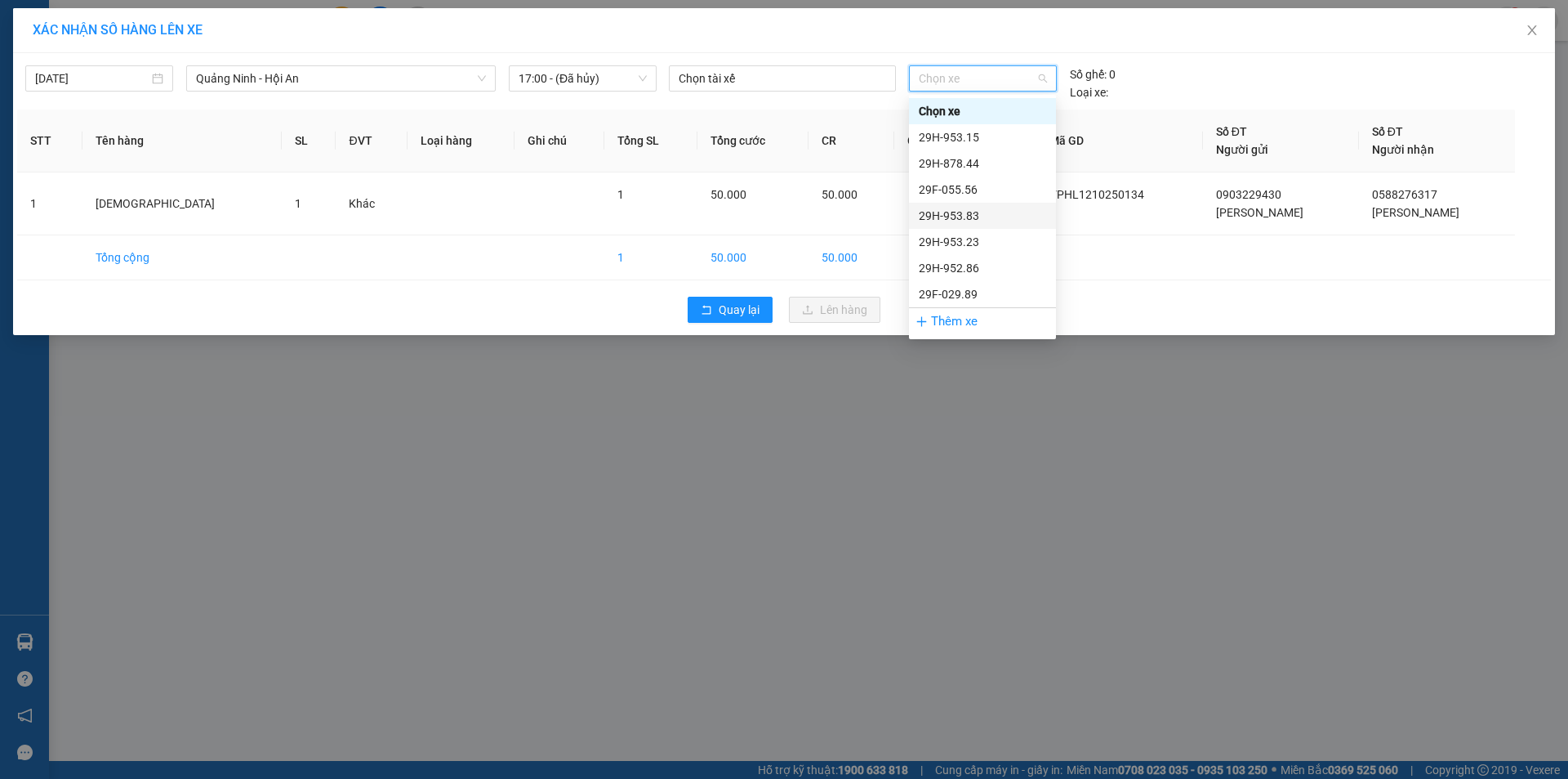
click at [956, 205] on div "29H-953.83" at bounding box center [982, 216] width 147 height 26
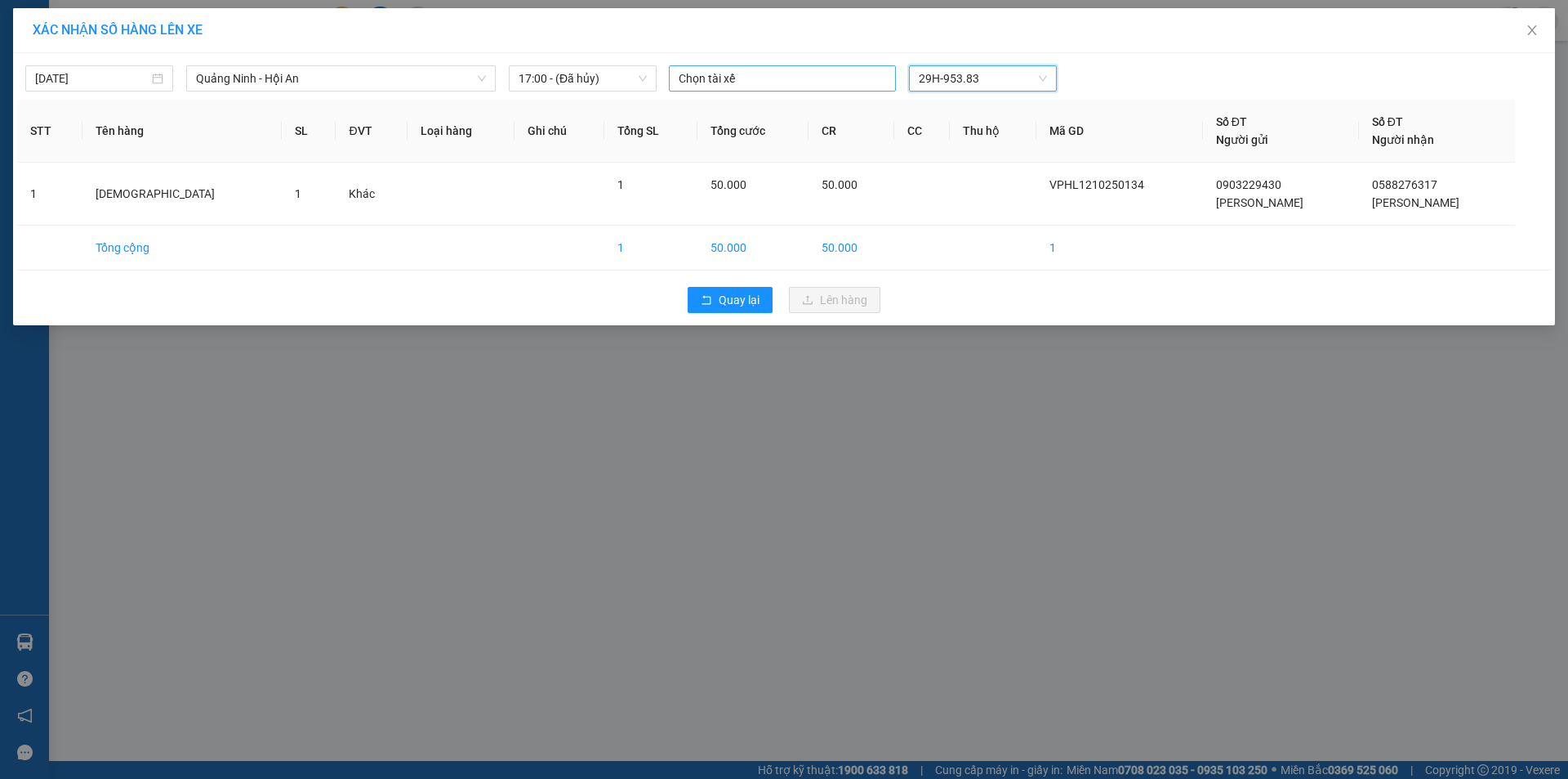
click at [769, 76] on div at bounding box center [782, 78] width 219 height 19
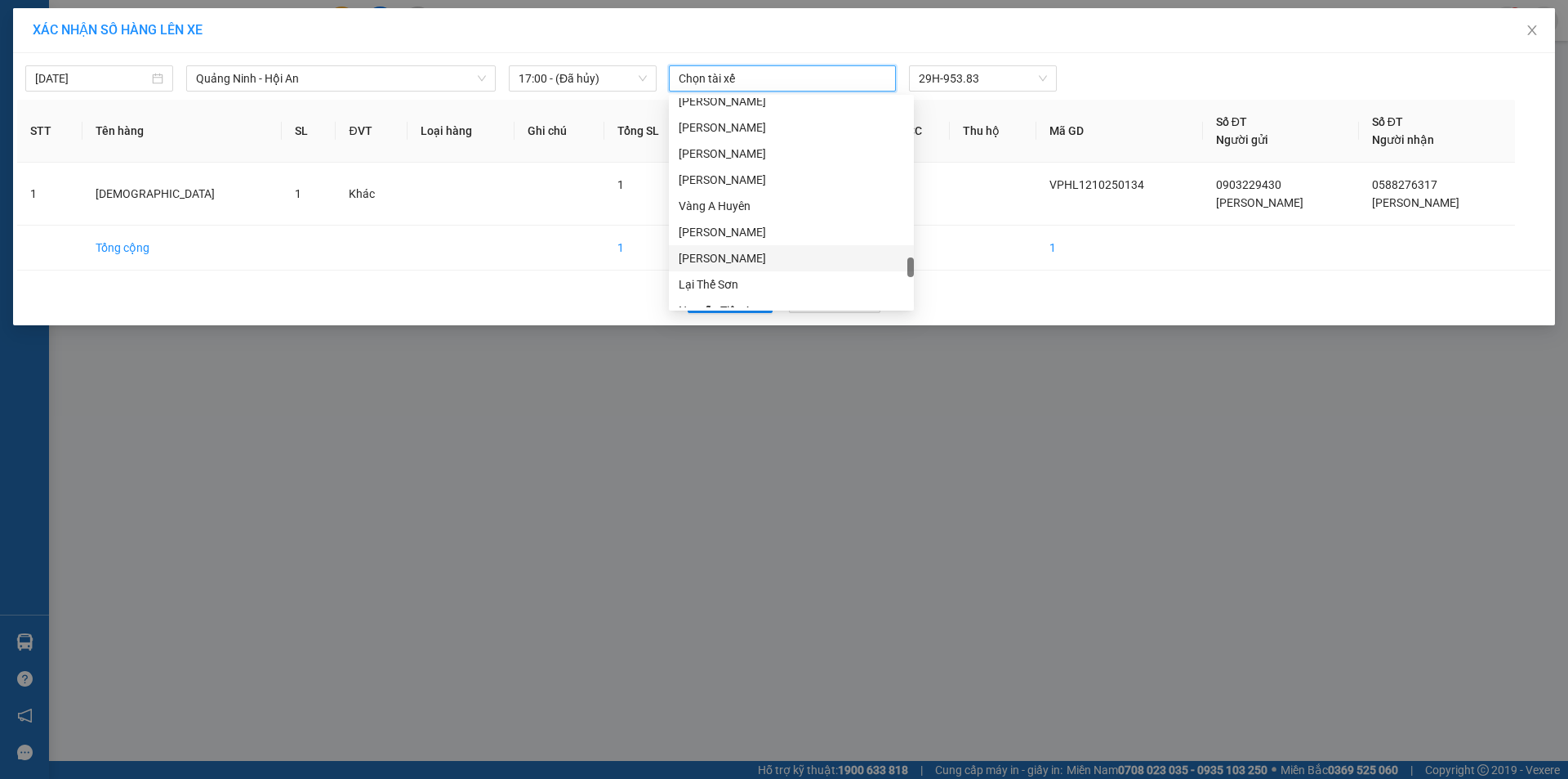
scroll to position [2046, 0]
click at [753, 206] on div "[PERSON_NAME]" at bounding box center [791, 209] width 225 height 18
click at [999, 194] on td at bounding box center [992, 195] width 86 height 63
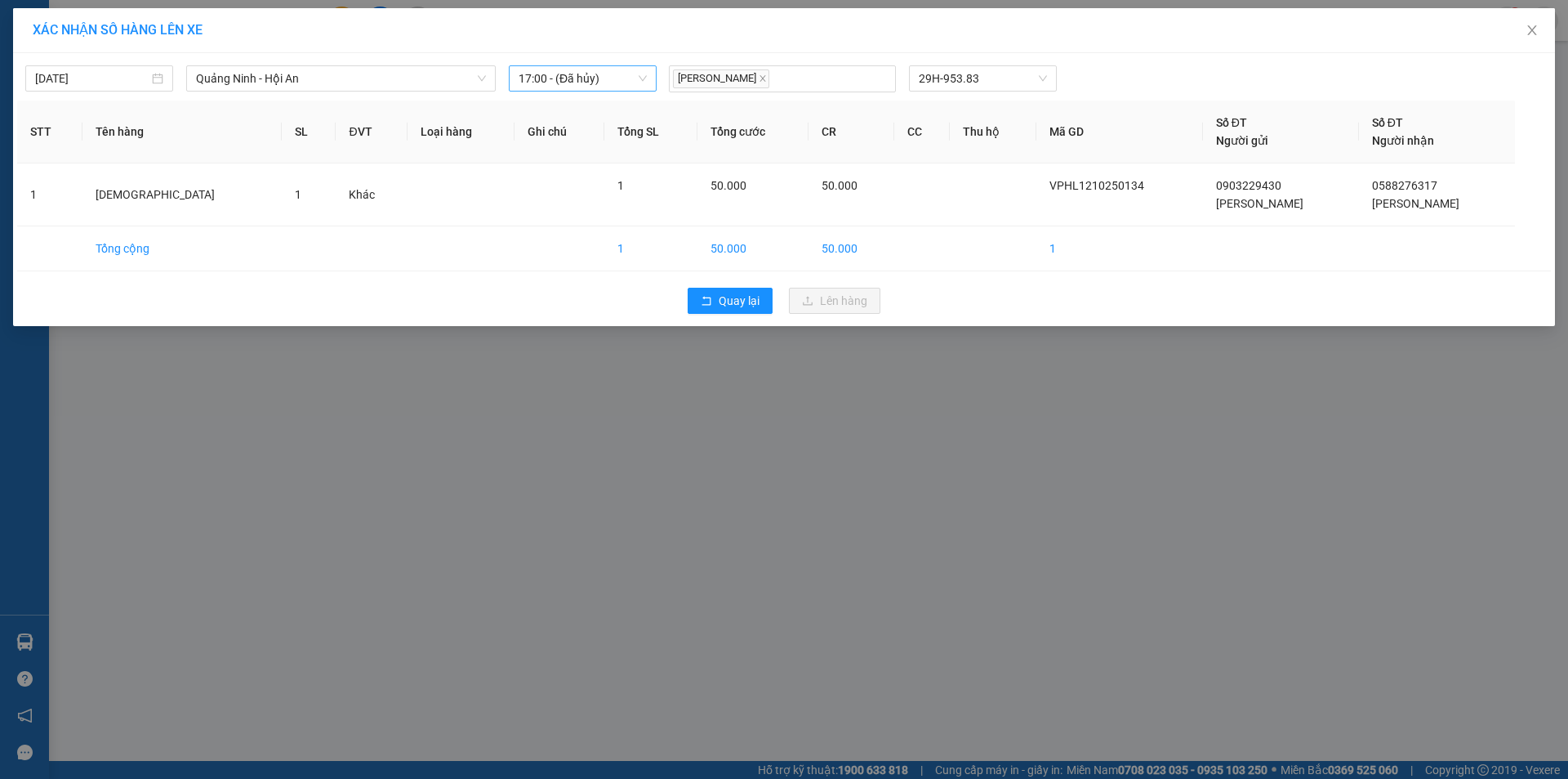
click at [590, 81] on span "17:00 - (Đã hủy)" at bounding box center [582, 78] width 128 height 24
click at [582, 112] on div "Chọn chuyến" at bounding box center [582, 111] width 127 height 18
click at [621, 82] on span "Chọn chuyến" at bounding box center [582, 78] width 128 height 24
click at [598, 138] on div "17:00 - (Đã hủy)" at bounding box center [582, 137] width 127 height 18
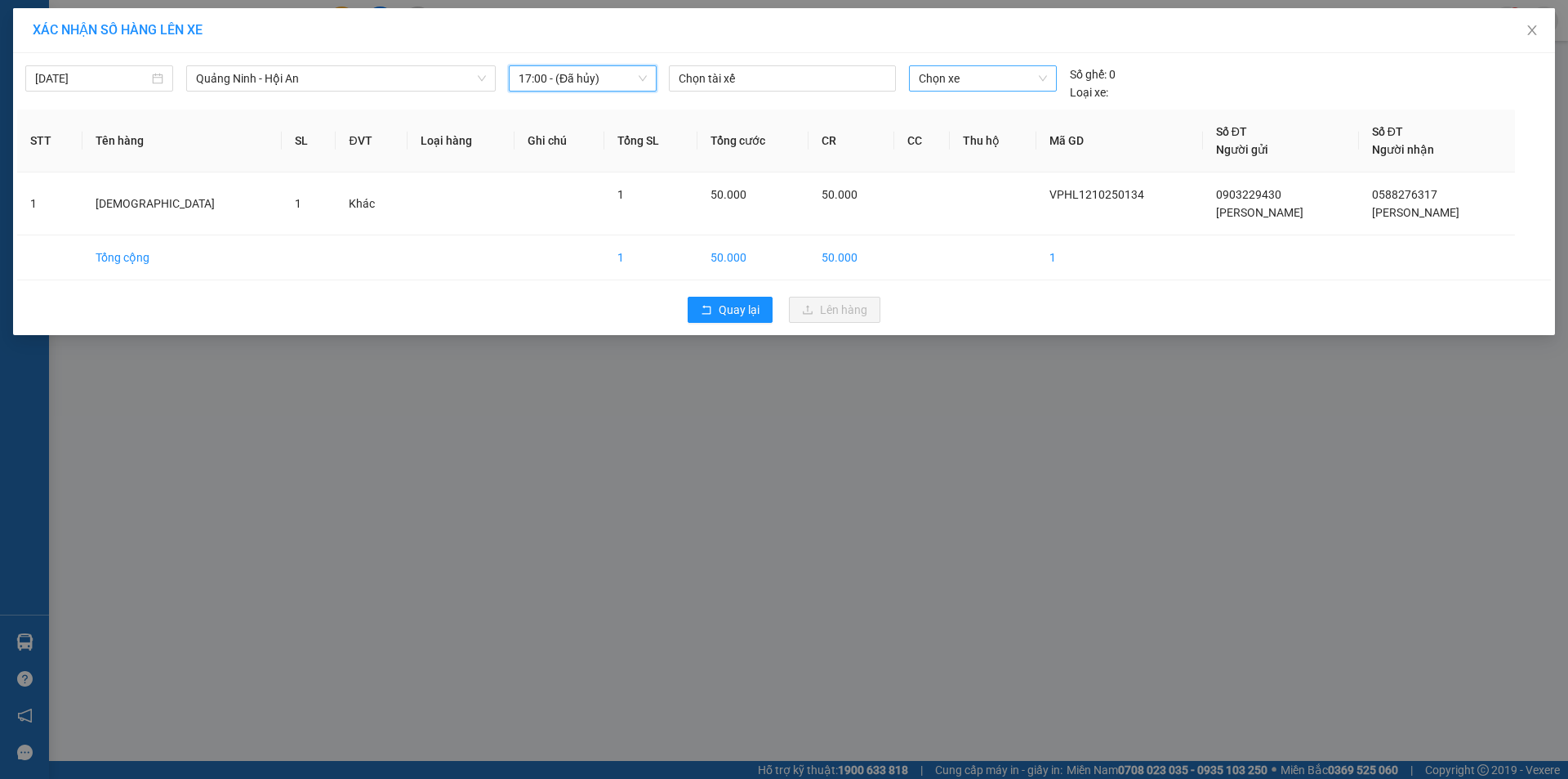
click at [1041, 84] on span "Chọn xe" at bounding box center [982, 78] width 127 height 24
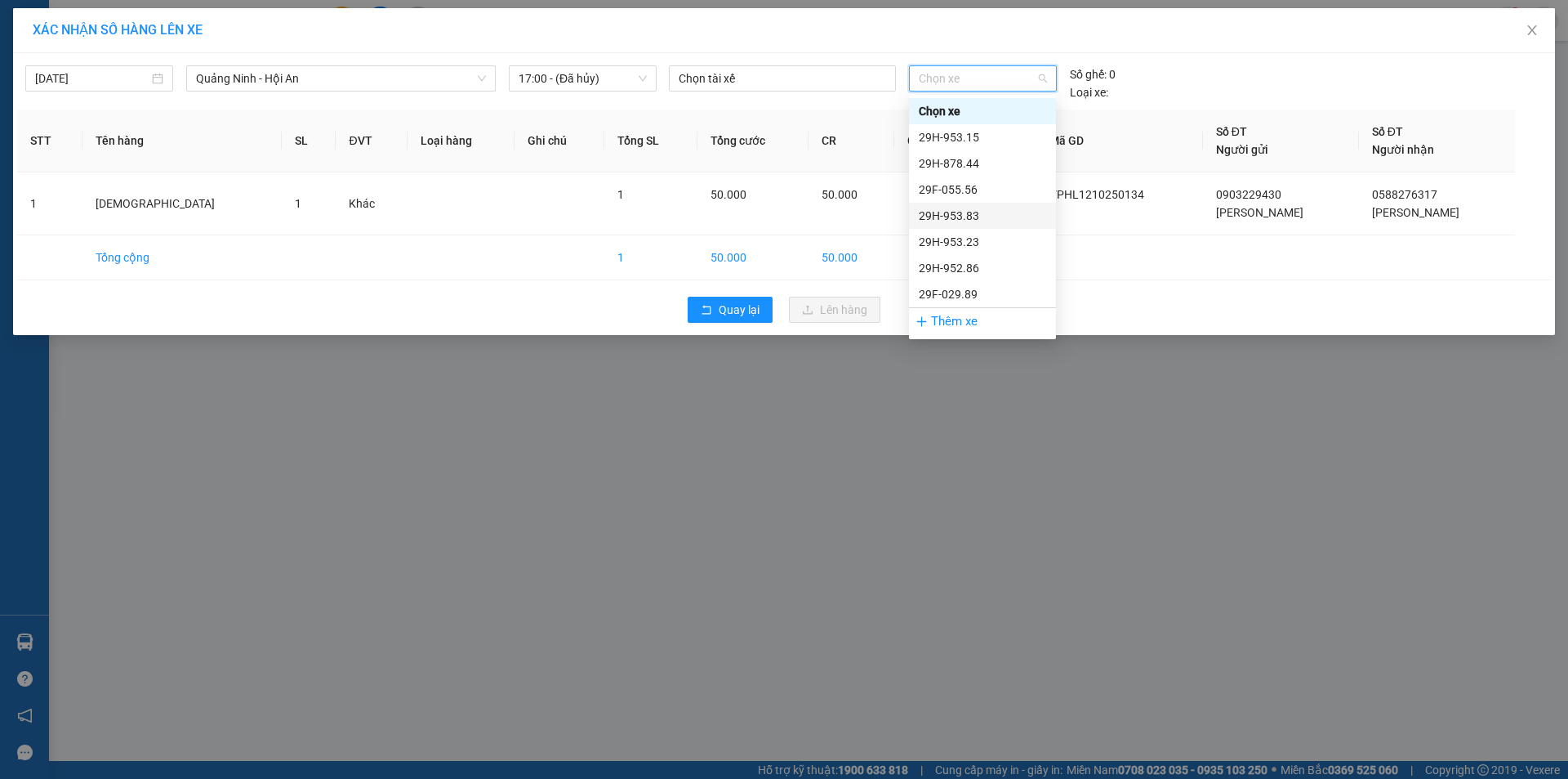
click at [973, 215] on div "29H-953.83" at bounding box center [982, 216] width 127 height 18
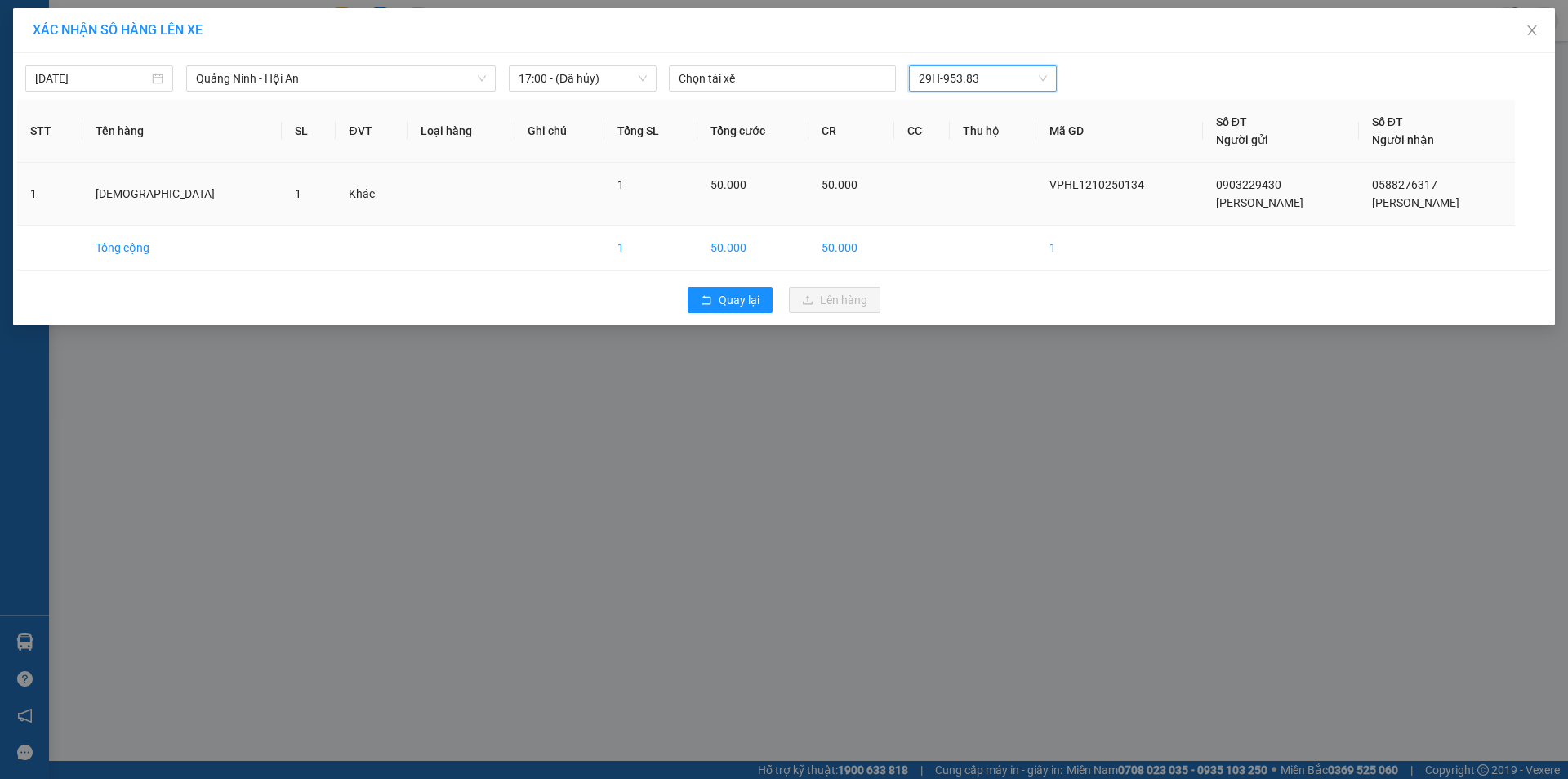
click at [768, 214] on td "50.000" at bounding box center [753, 194] width 111 height 63
drag, startPoint x: 768, startPoint y: 214, endPoint x: 790, endPoint y: 251, distance: 43.0
click at [768, 217] on td "50.000" at bounding box center [753, 194] width 111 height 63
click at [790, 249] on td "50.000" at bounding box center [753, 248] width 111 height 45
click at [714, 198] on td "50.000" at bounding box center [753, 194] width 111 height 63
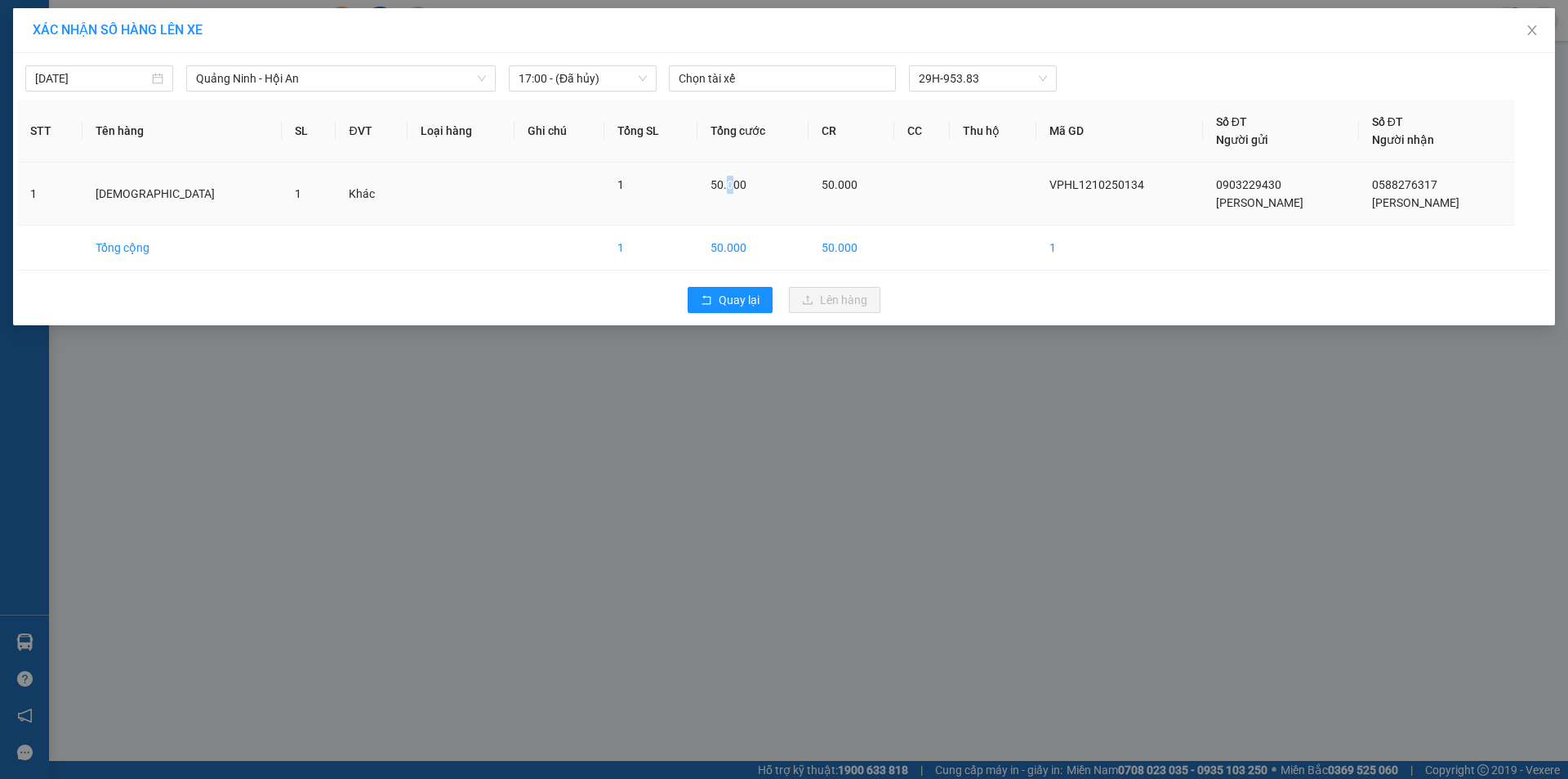
click at [707, 196] on td "50.000" at bounding box center [753, 194] width 111 height 63
click at [1534, 32] on icon "close" at bounding box center [1532, 30] width 13 height 13
